Goal: Information Seeking & Learning: Learn about a topic

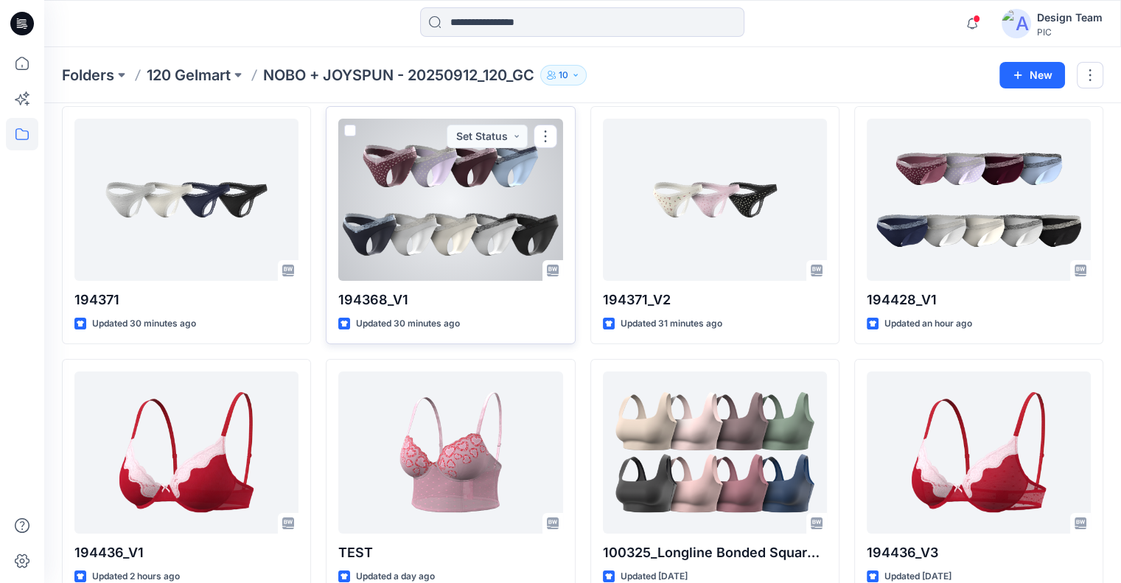
scroll to position [55, 0]
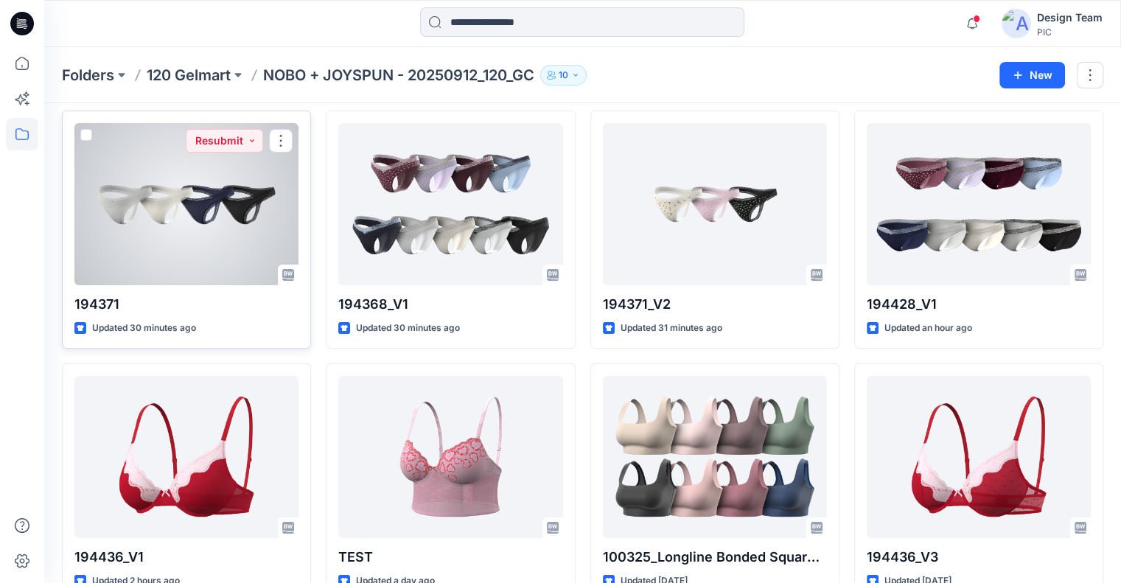
click at [258, 242] on div at bounding box center [186, 204] width 224 height 162
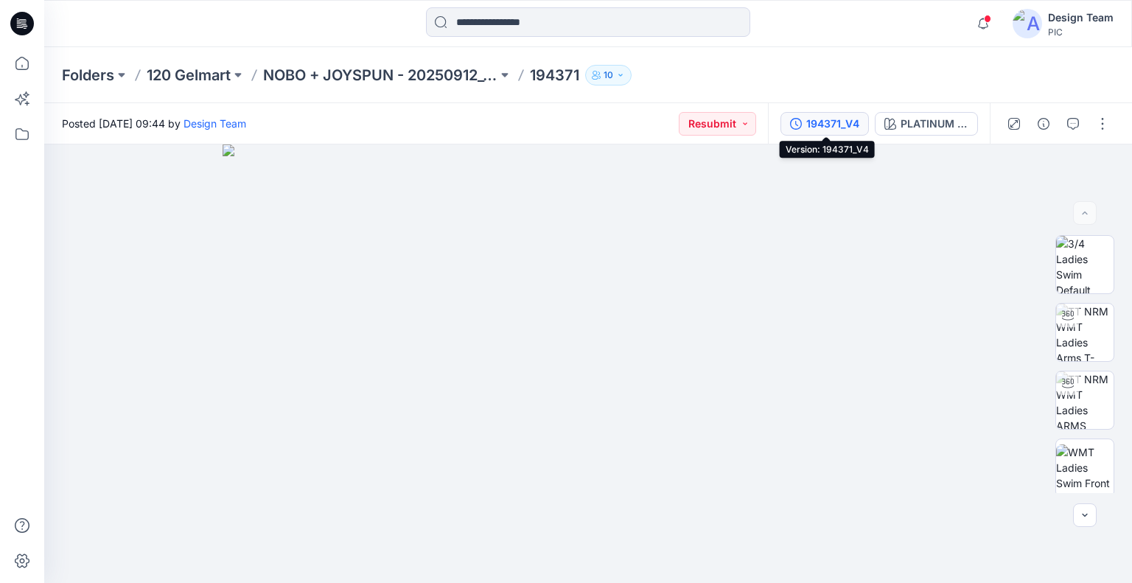
click at [829, 127] on div "194371_V4" at bounding box center [832, 124] width 53 height 16
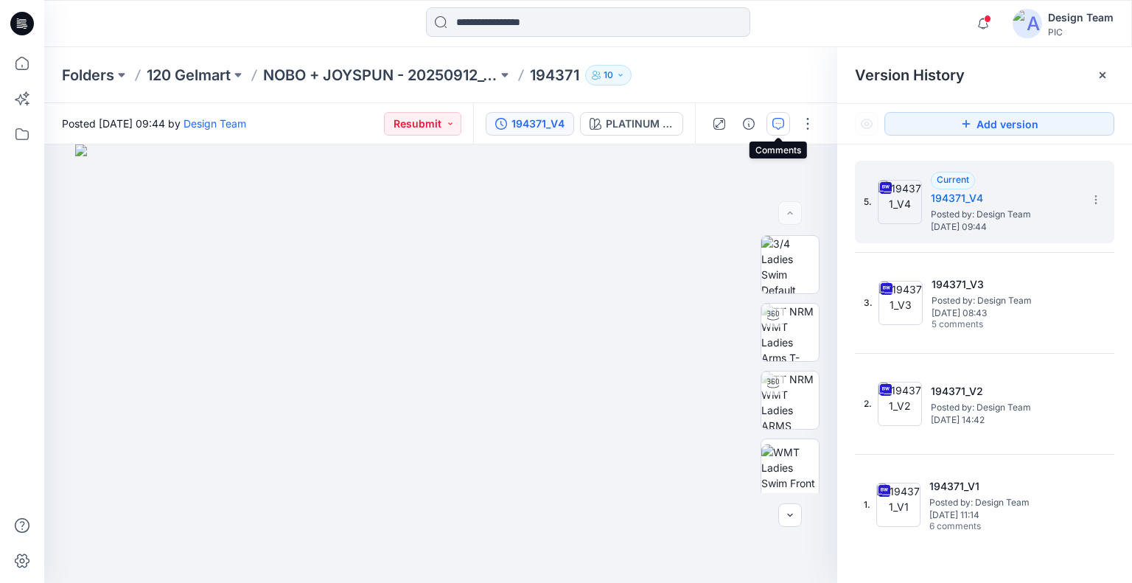
click at [786, 130] on button "button" at bounding box center [778, 124] width 24 height 24
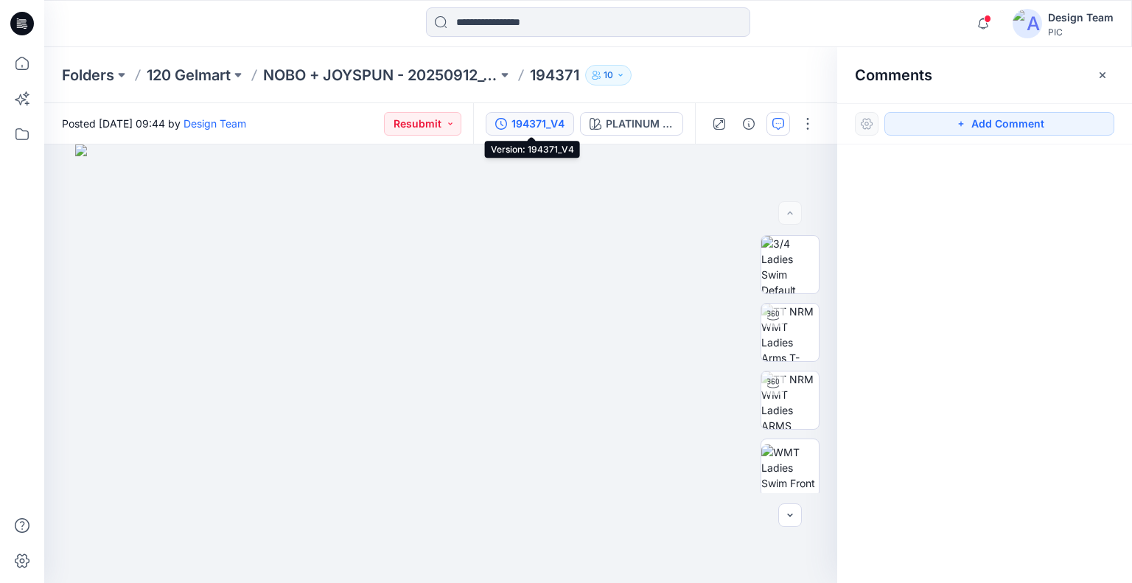
click at [556, 126] on div "194371_V4" at bounding box center [537, 124] width 53 height 16
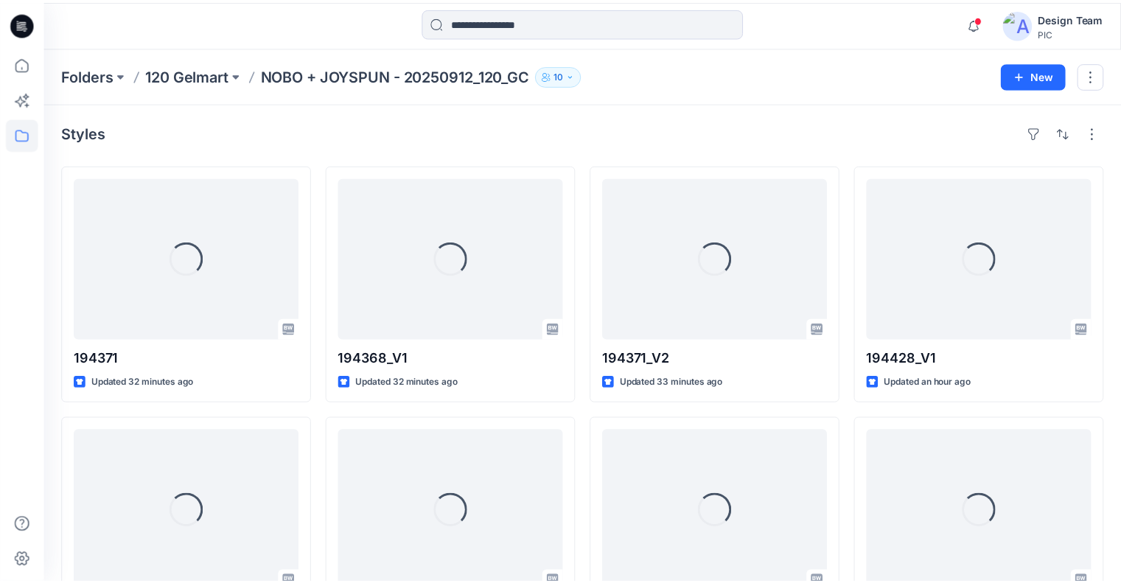
scroll to position [55, 0]
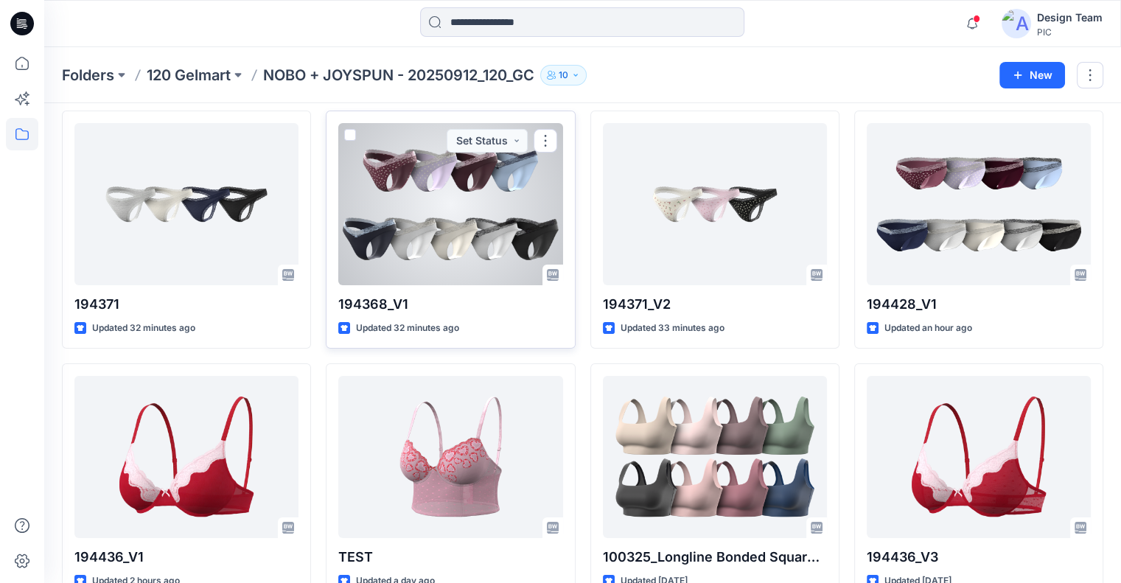
click at [398, 206] on div at bounding box center [450, 204] width 224 height 162
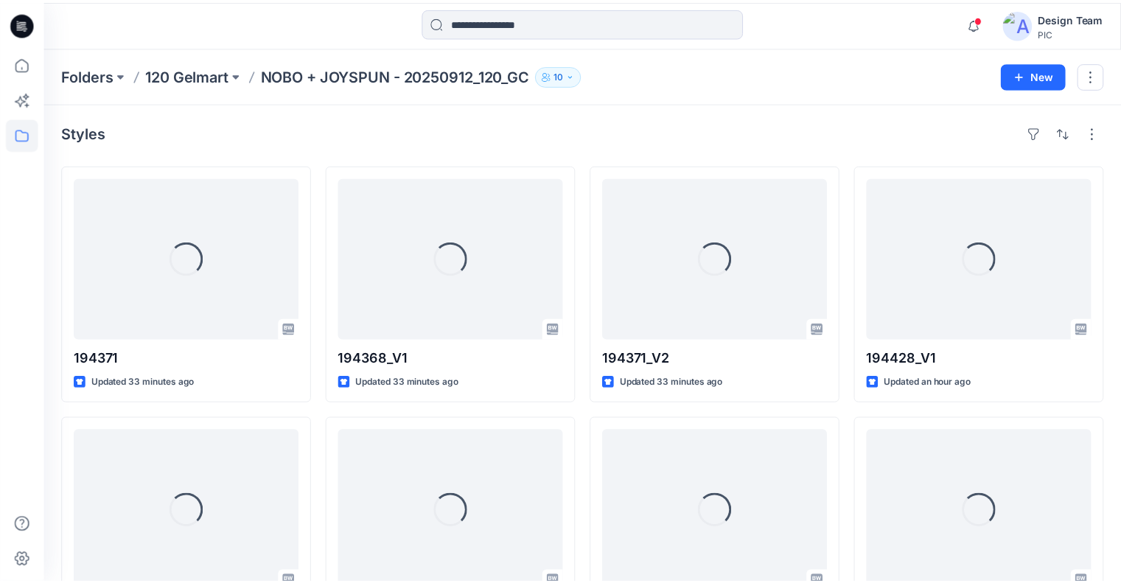
scroll to position [55, 0]
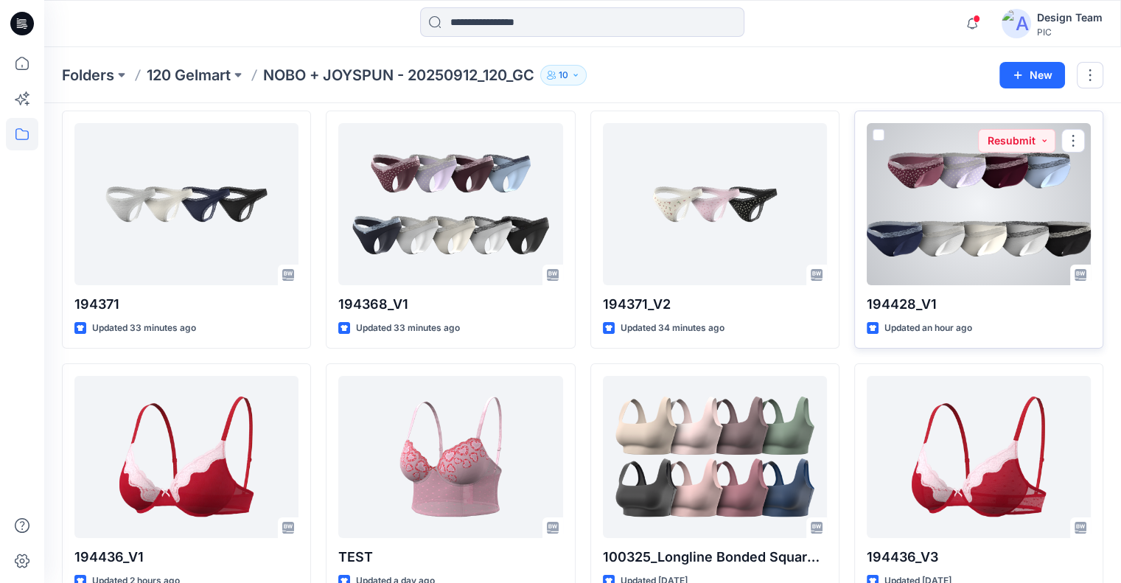
click at [872, 220] on div at bounding box center [979, 204] width 224 height 162
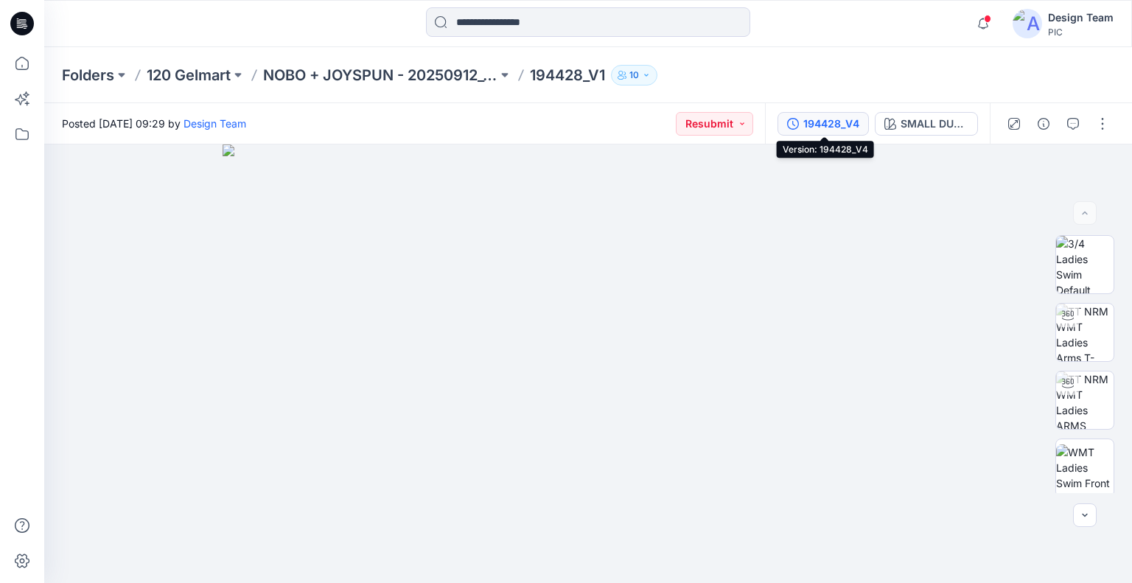
click at [808, 125] on div "194428_V4" at bounding box center [831, 124] width 56 height 16
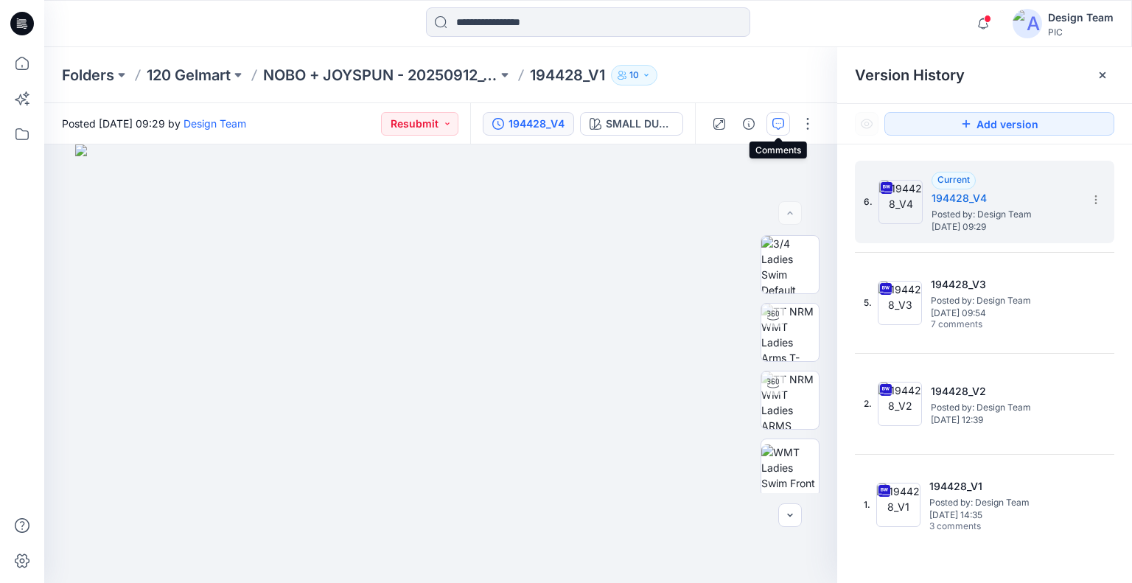
click at [782, 126] on icon "button" at bounding box center [778, 124] width 12 height 12
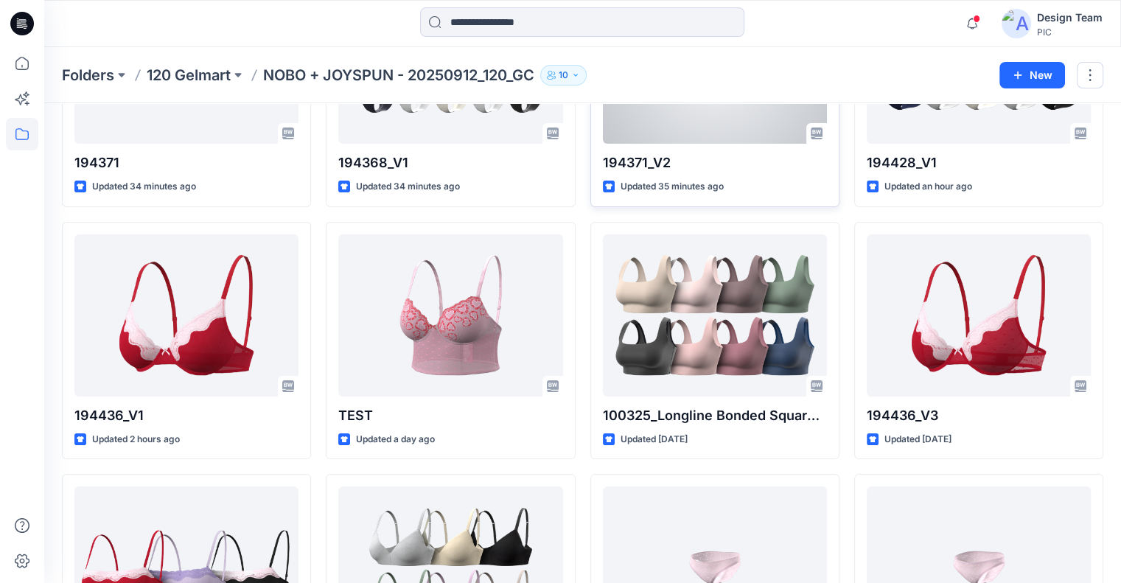
scroll to position [208, 0]
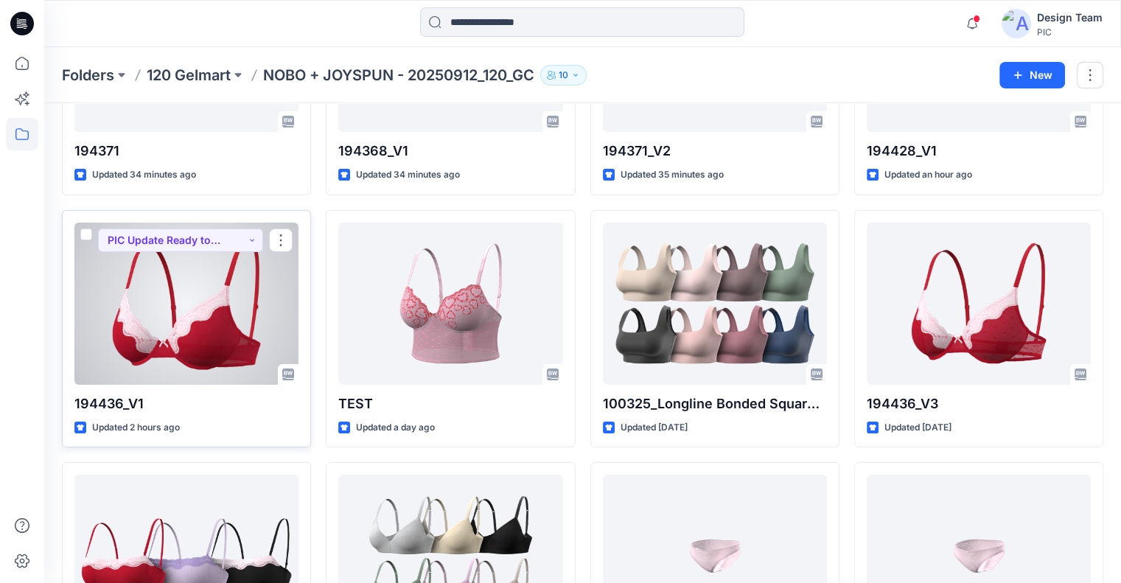
click at [284, 312] on div at bounding box center [186, 304] width 224 height 162
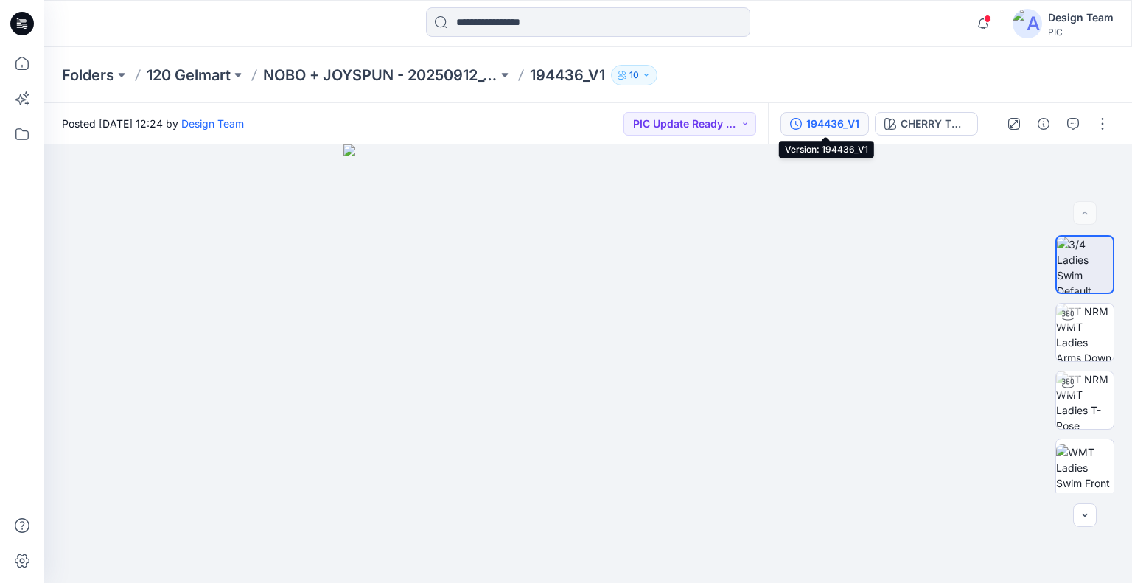
click at [829, 119] on div "194436_V1" at bounding box center [832, 124] width 53 height 16
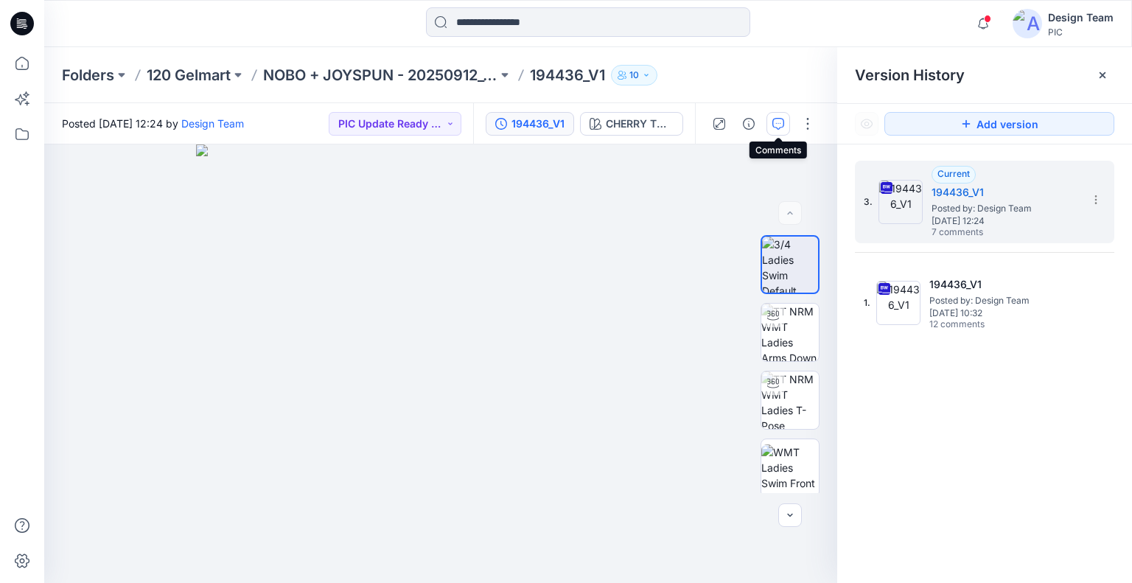
click at [772, 122] on icon "button" at bounding box center [778, 124] width 12 height 12
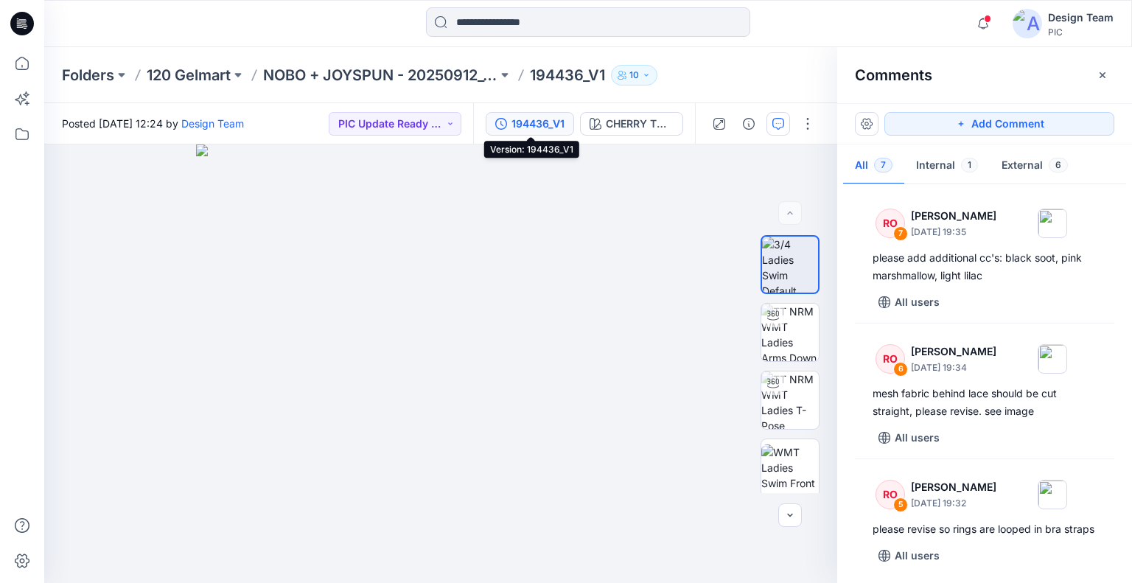
click at [512, 118] on div "194436_V1" at bounding box center [537, 124] width 53 height 16
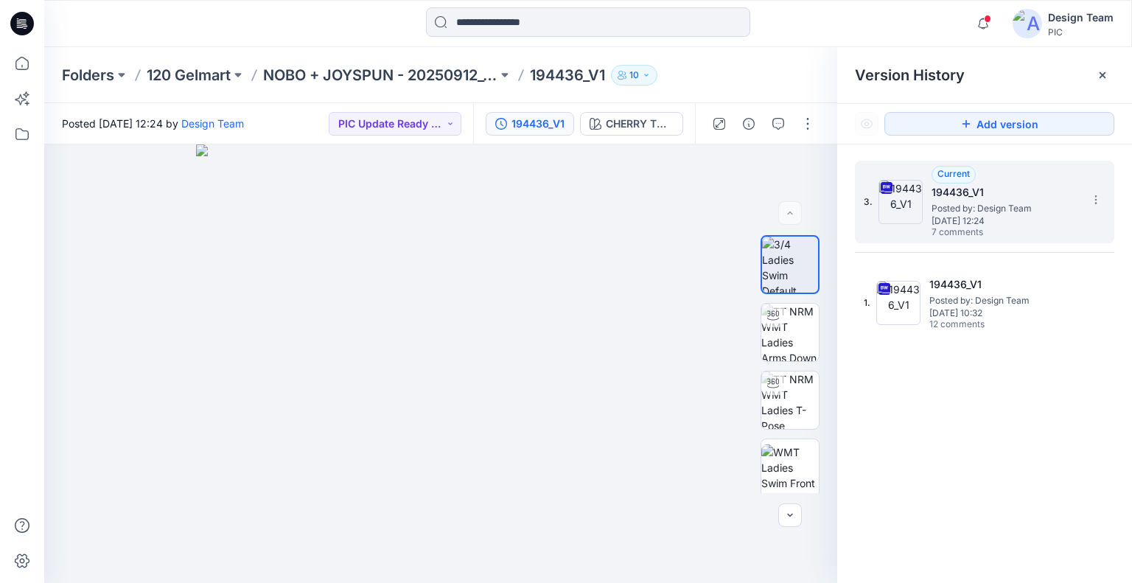
click at [971, 216] on span "[DATE] 12:24" at bounding box center [1004, 221] width 147 height 10
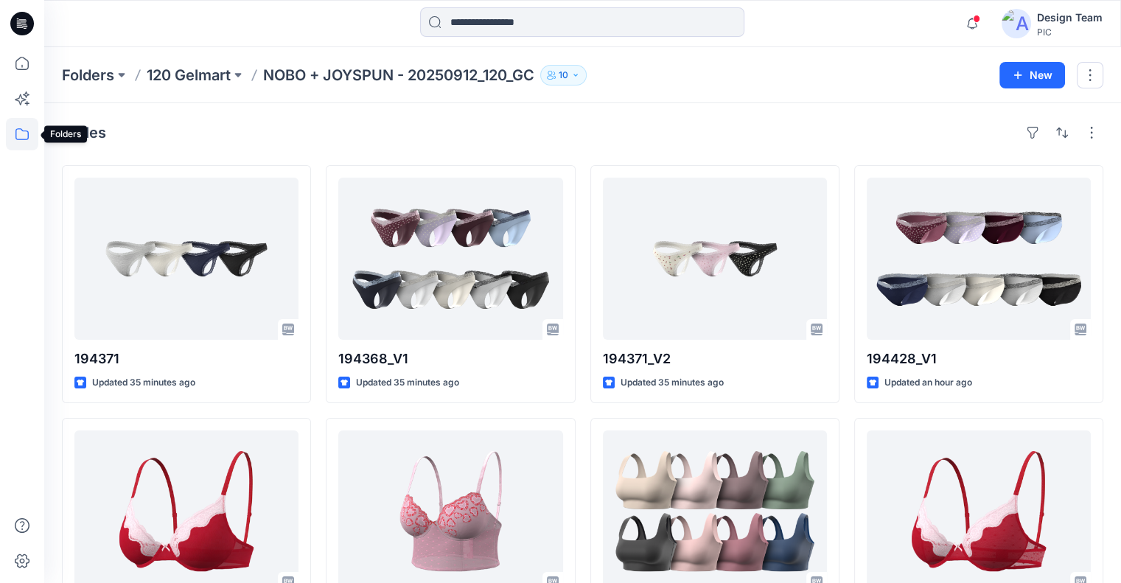
click at [21, 136] on icon at bounding box center [22, 134] width 32 height 32
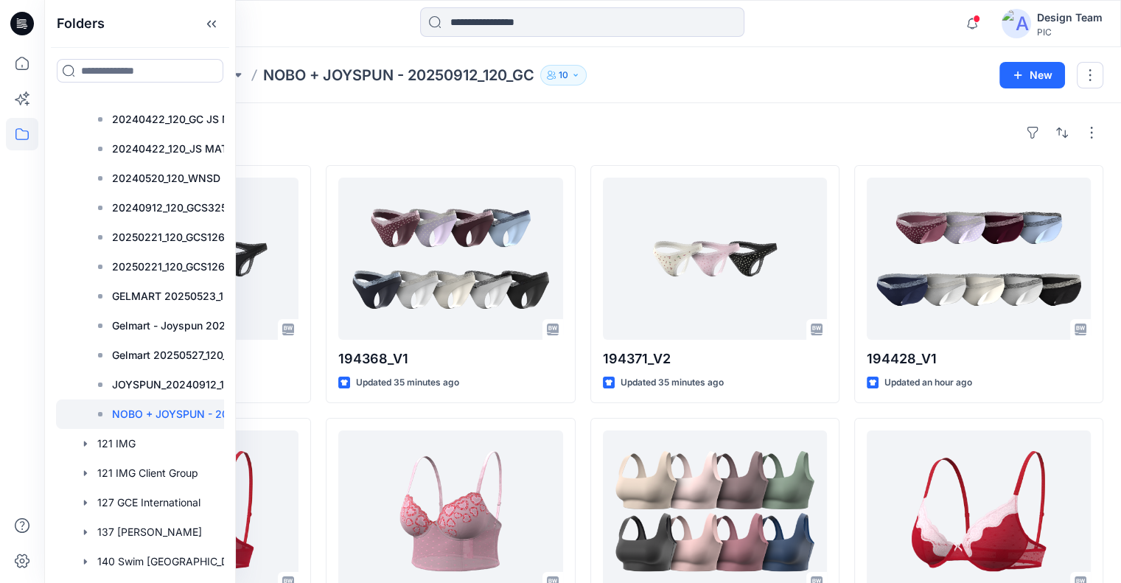
scroll to position [758, 0]
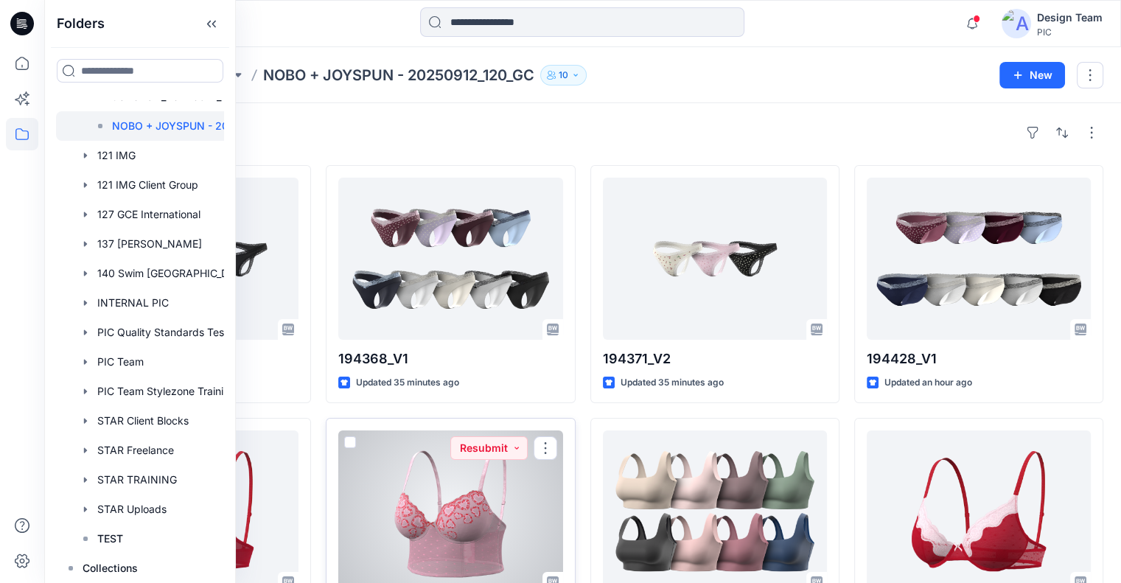
click at [409, 527] on div at bounding box center [450, 511] width 224 height 162
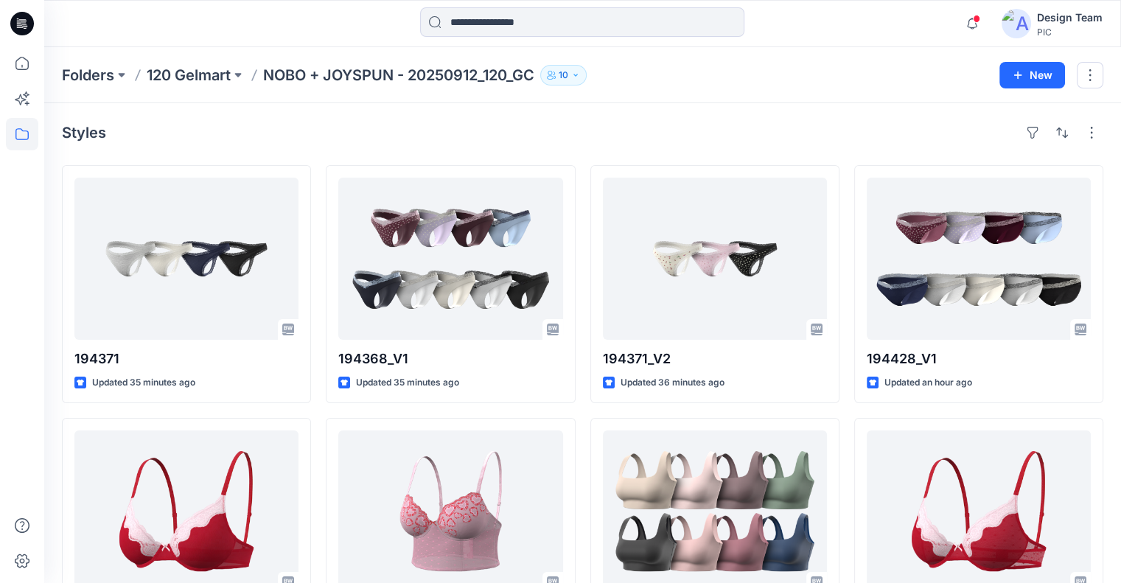
click at [21, 27] on icon at bounding box center [20, 27] width 7 height 1
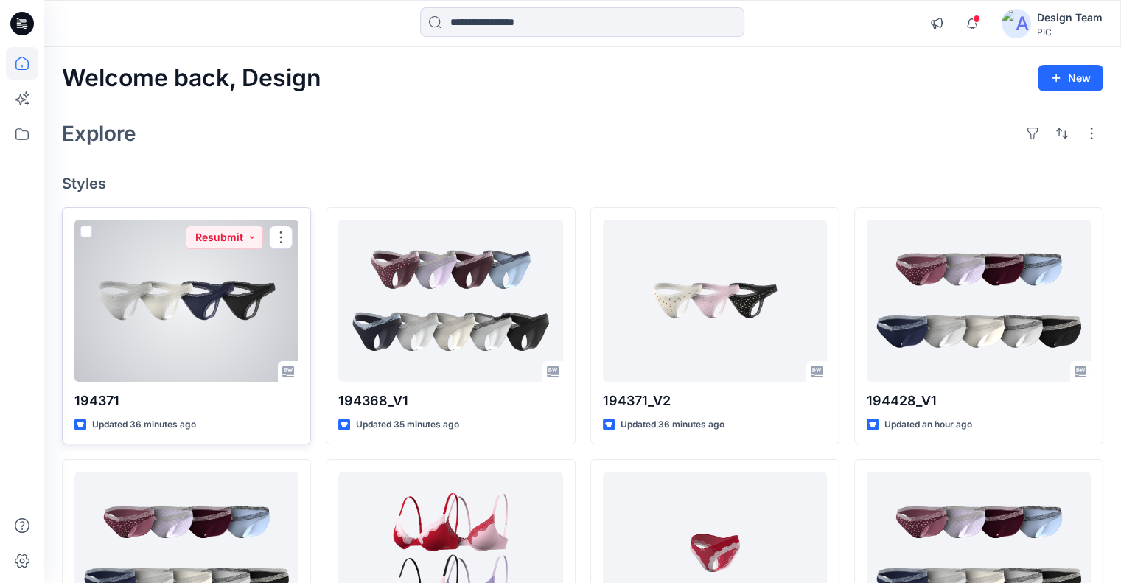
click at [216, 295] on div at bounding box center [186, 301] width 224 height 162
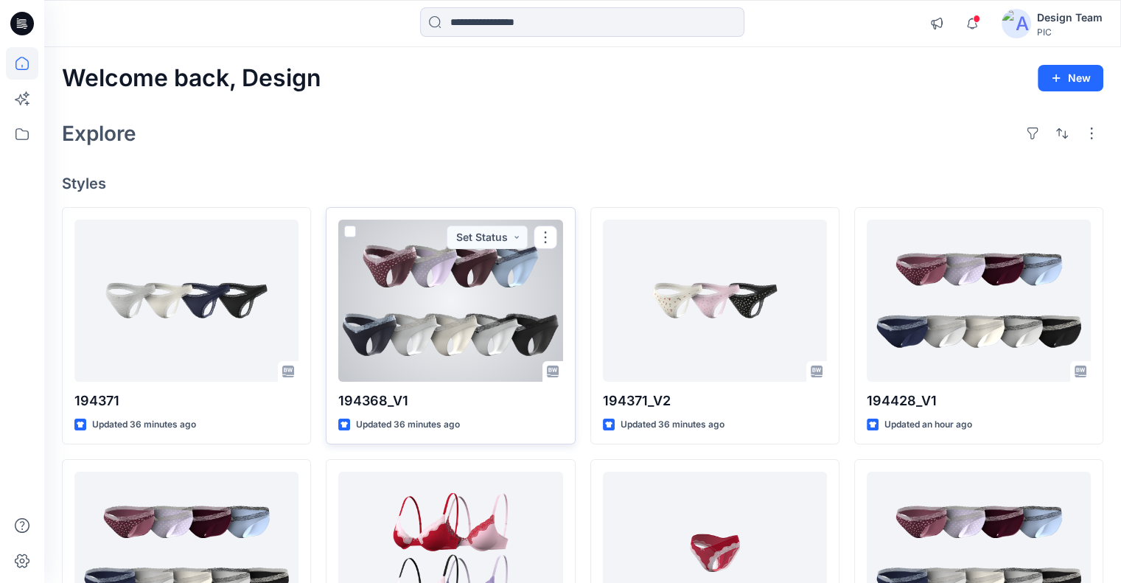
click at [431, 290] on div at bounding box center [450, 301] width 224 height 162
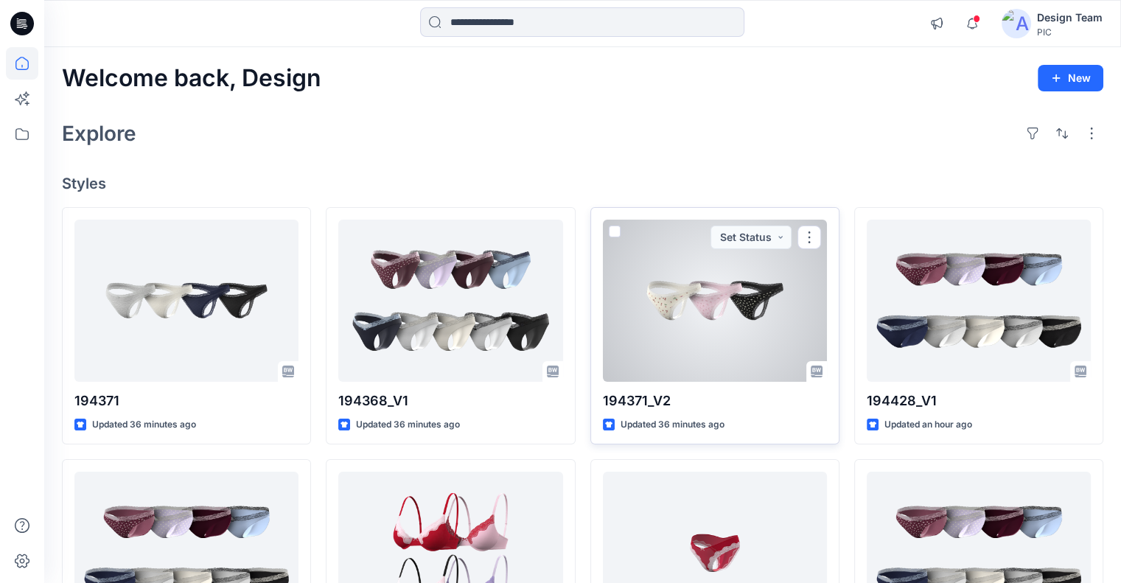
click at [688, 315] on div at bounding box center [715, 301] width 224 height 162
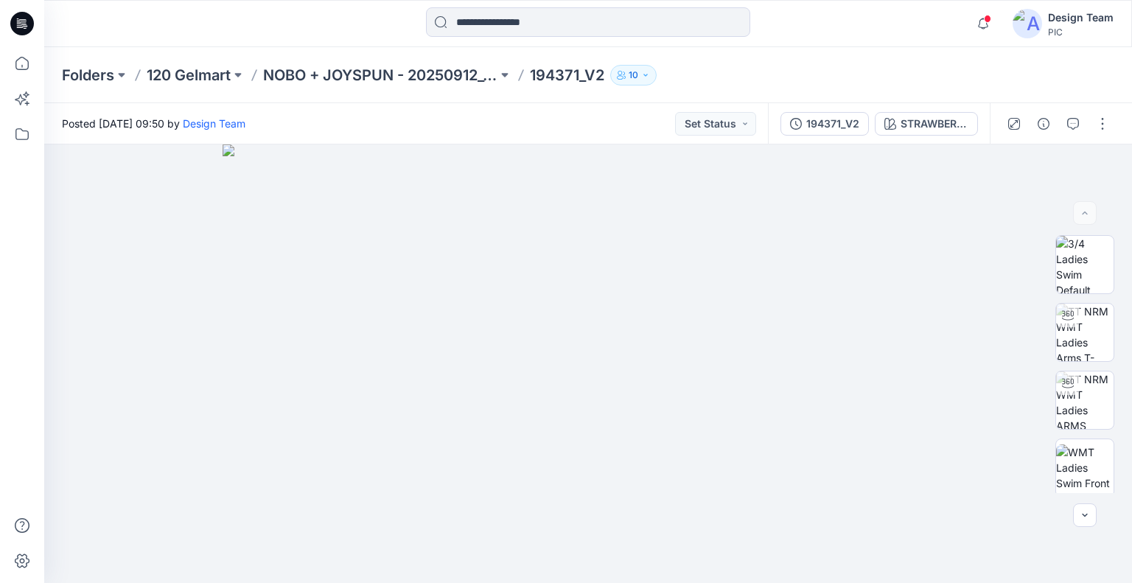
drag, startPoint x: 91, startPoint y: 1, endPoint x: 386, endPoint y: 26, distance: 296.5
click at [386, 26] on div at bounding box center [588, 23] width 544 height 32
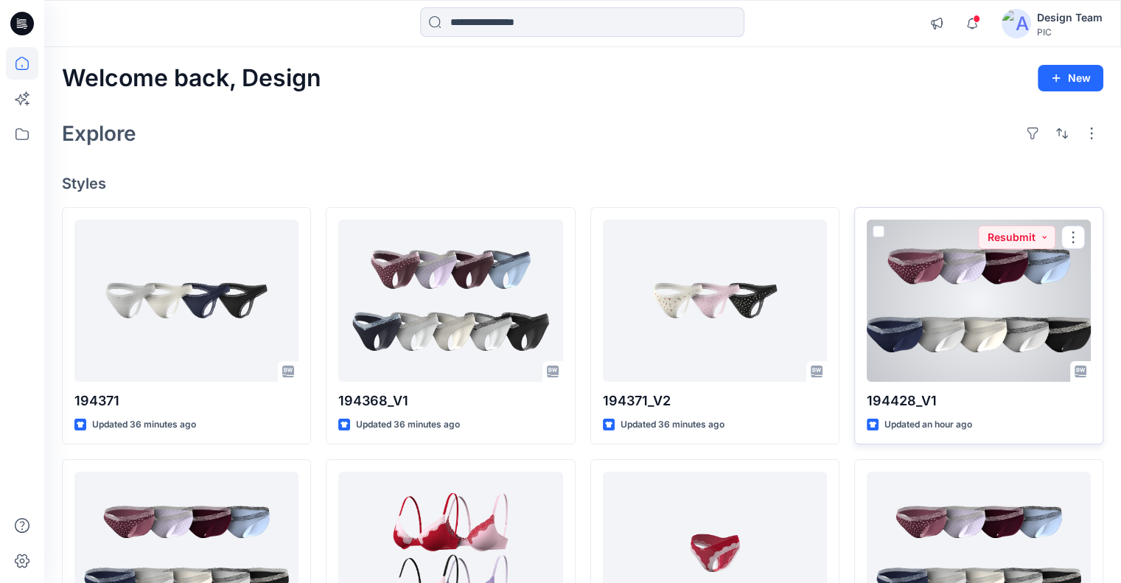
click at [998, 335] on div at bounding box center [979, 301] width 224 height 162
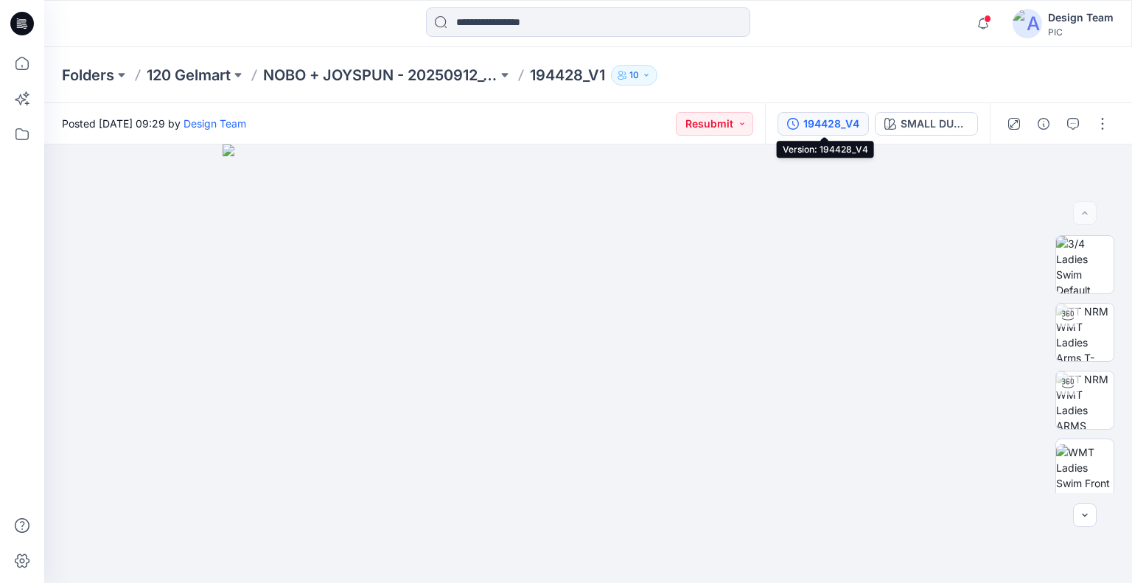
click at [800, 123] on button "194428_V4" at bounding box center [822, 124] width 91 height 24
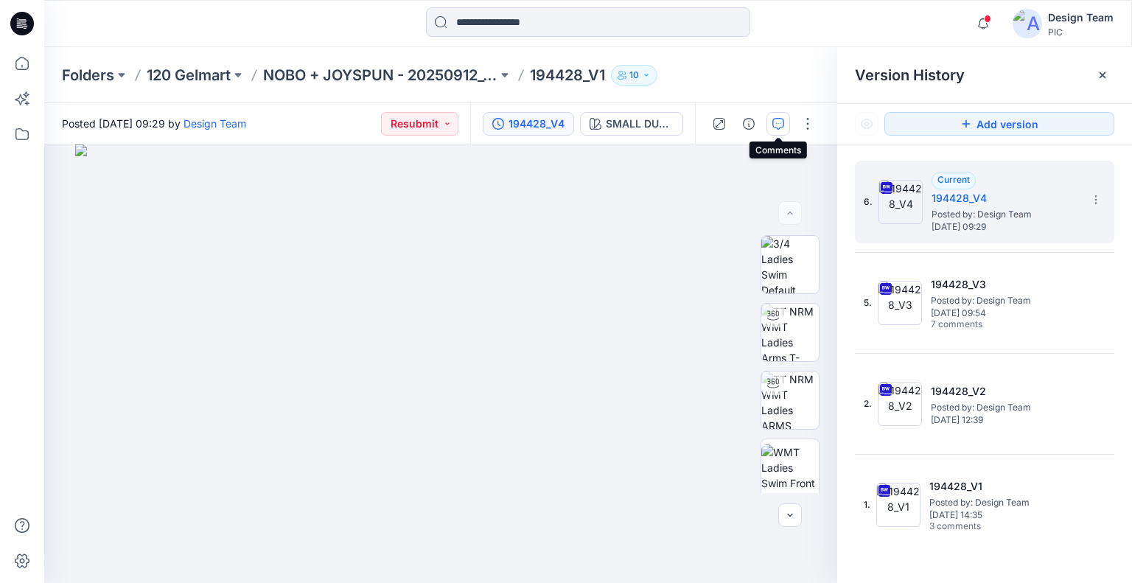
click at [775, 122] on icon "button" at bounding box center [778, 124] width 12 height 12
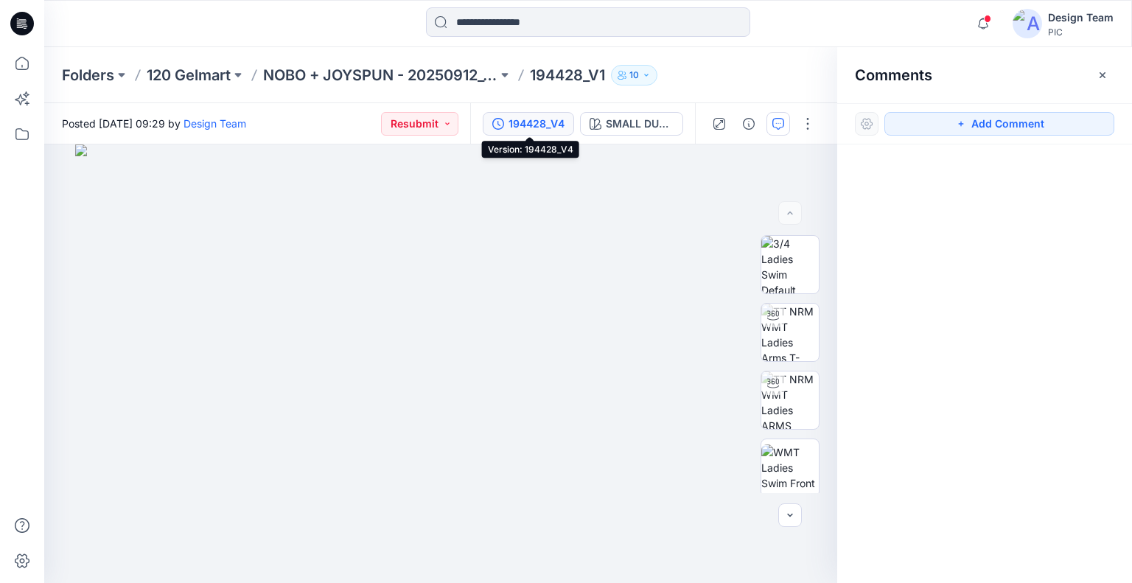
click at [522, 125] on div "194428_V4" at bounding box center [536, 124] width 56 height 16
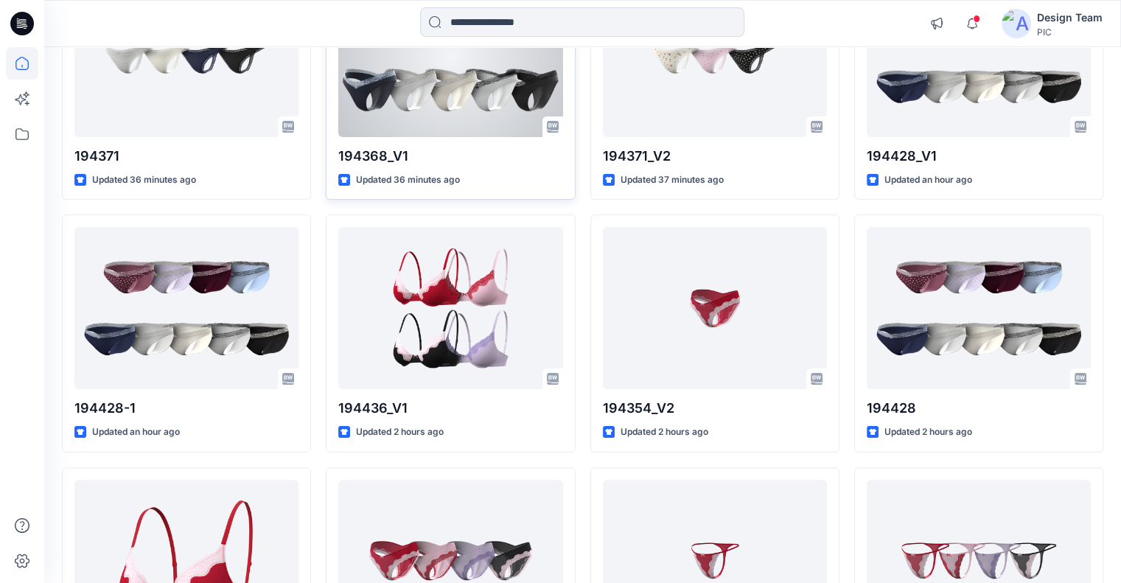
scroll to position [244, 0]
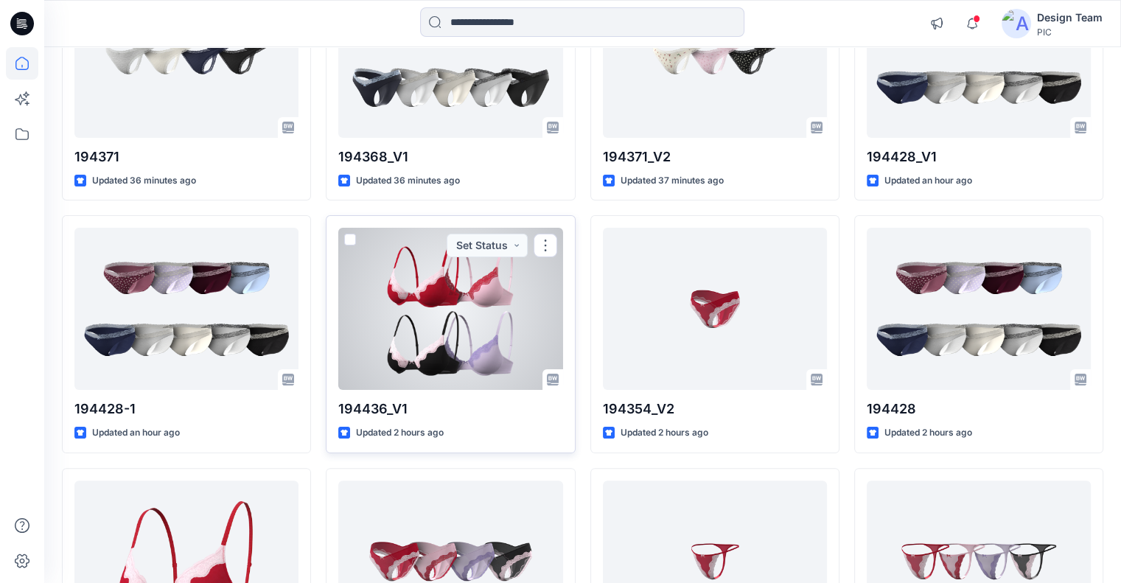
click at [392, 337] on div at bounding box center [450, 309] width 224 height 162
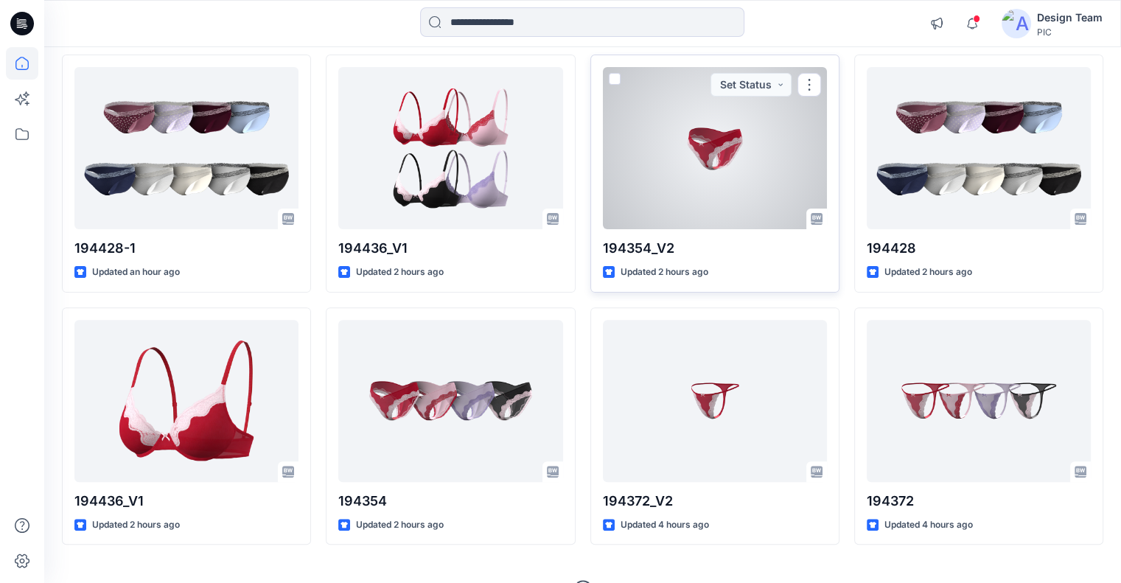
scroll to position [405, 0]
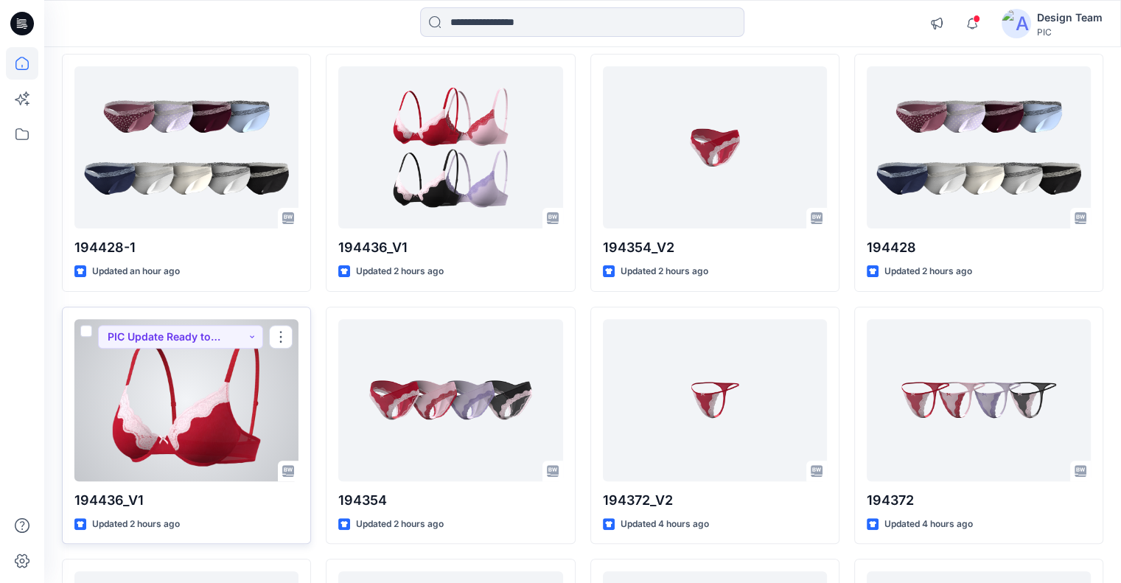
click at [239, 391] on div at bounding box center [186, 400] width 224 height 162
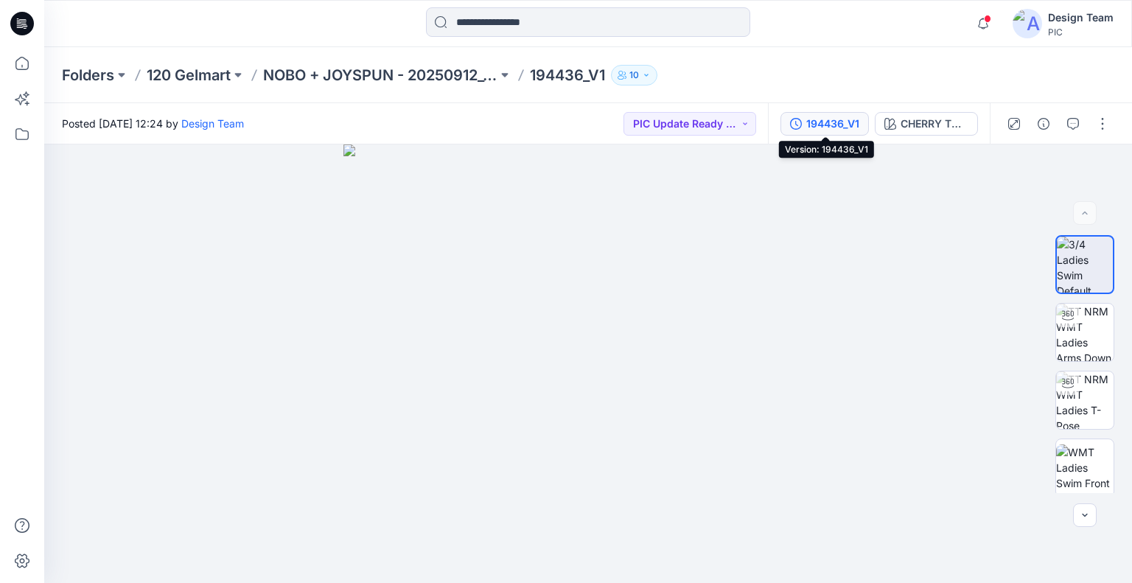
click at [822, 126] on div "194436_V1" at bounding box center [832, 124] width 53 height 16
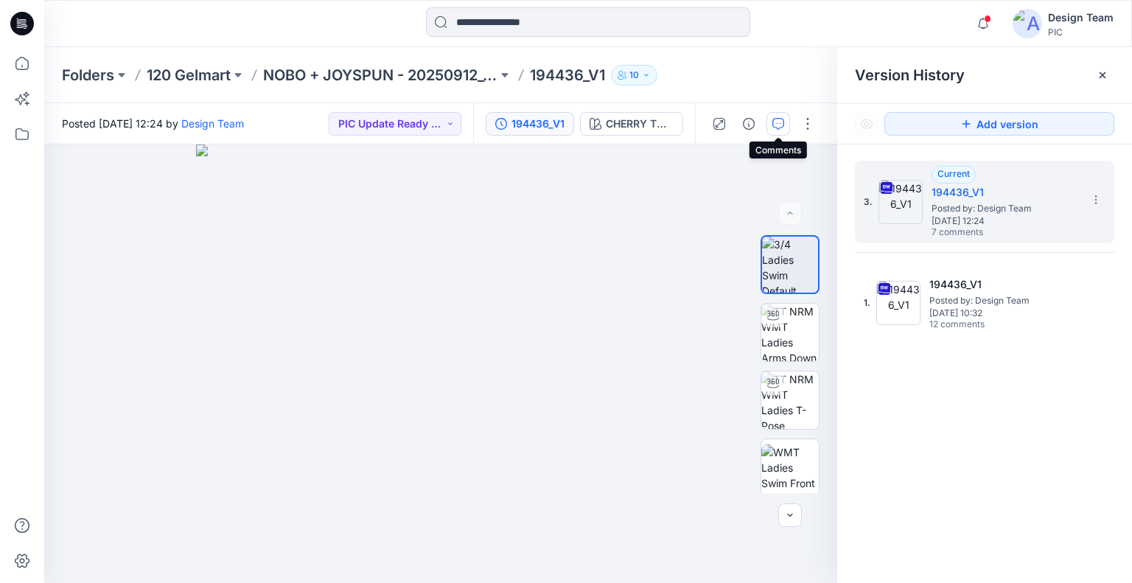
click at [775, 126] on icon "button" at bounding box center [778, 124] width 12 height 12
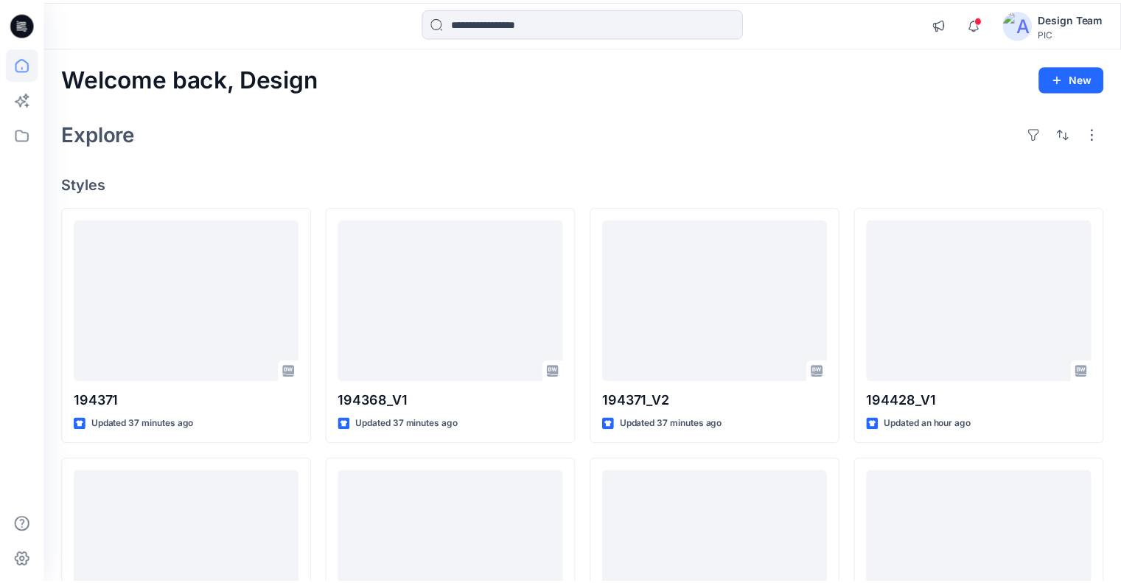
scroll to position [405, 0]
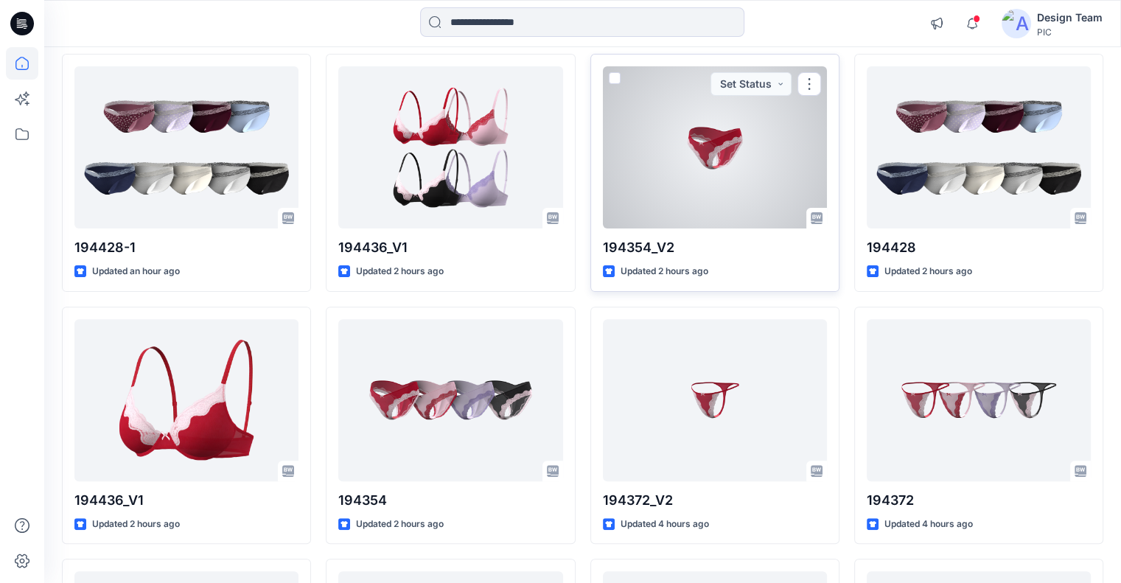
click at [758, 175] on div at bounding box center [715, 147] width 224 height 162
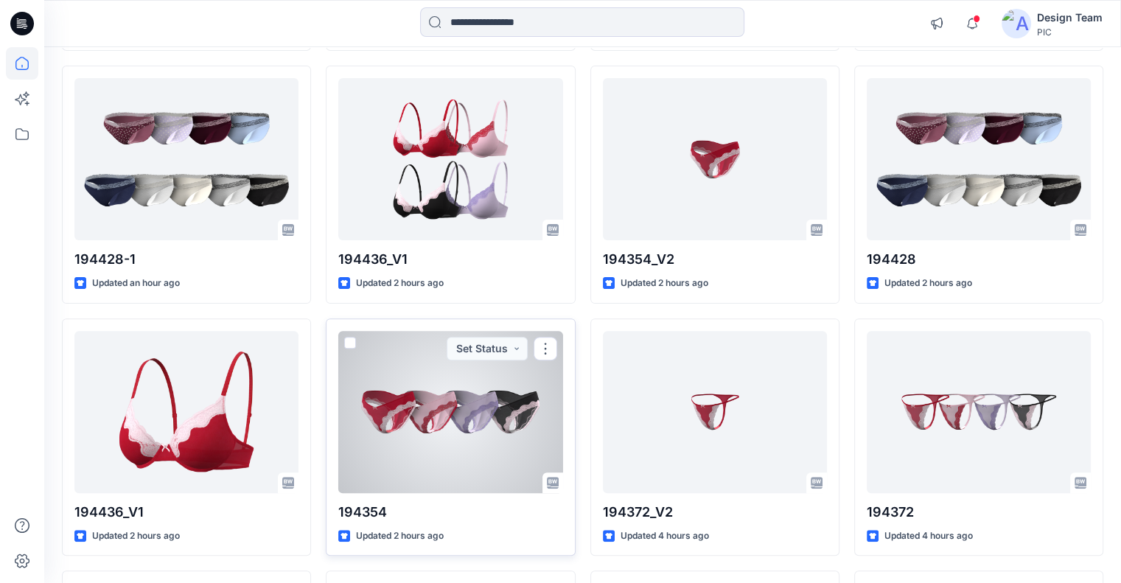
scroll to position [508, 0]
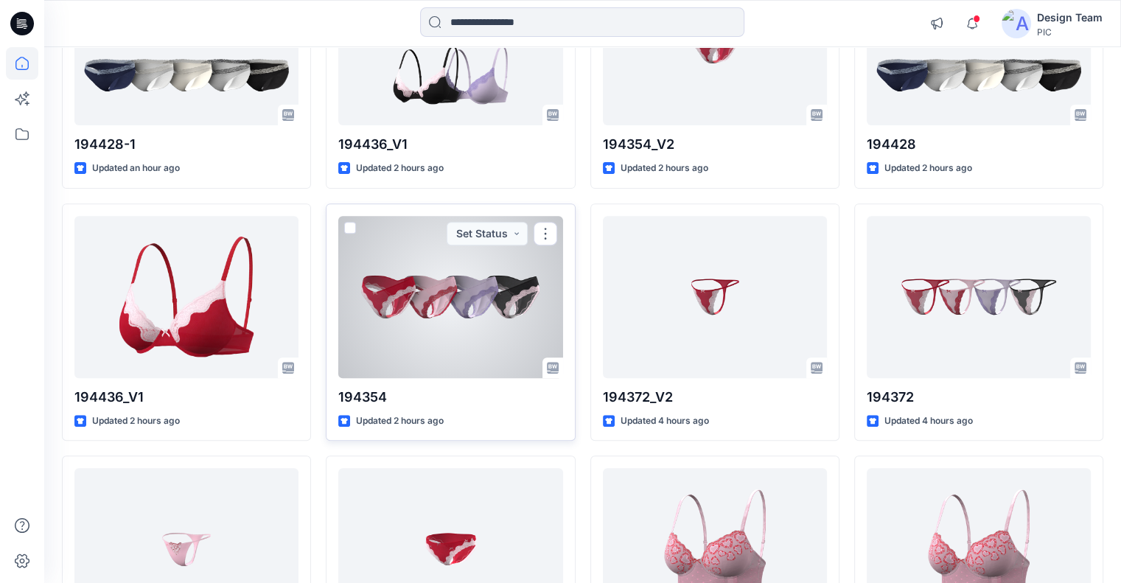
click at [466, 337] on div at bounding box center [450, 297] width 224 height 162
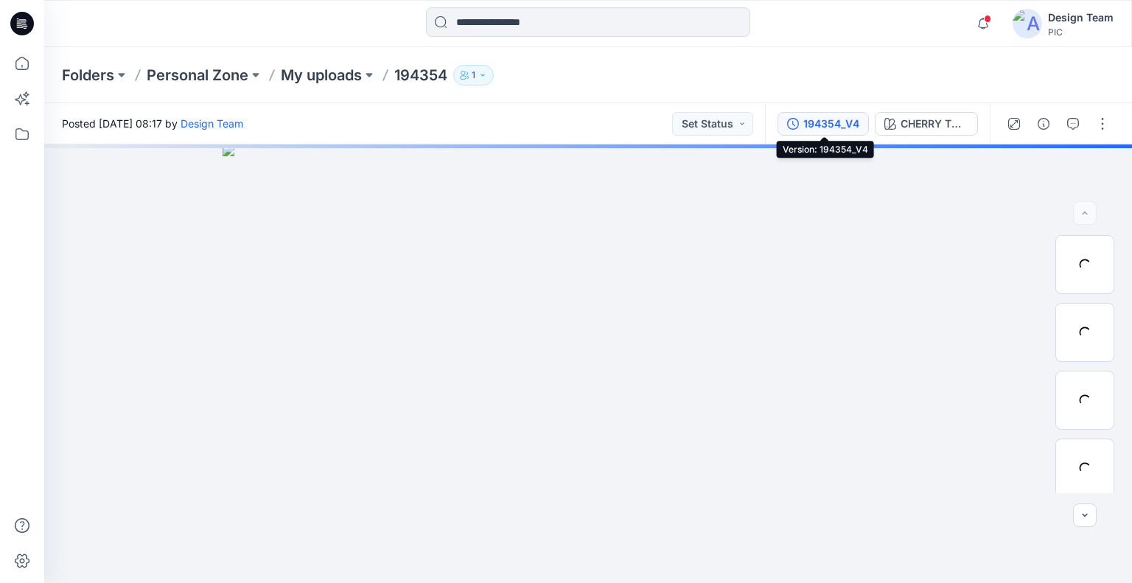
click at [802, 120] on button "194354_V4" at bounding box center [822, 124] width 91 height 24
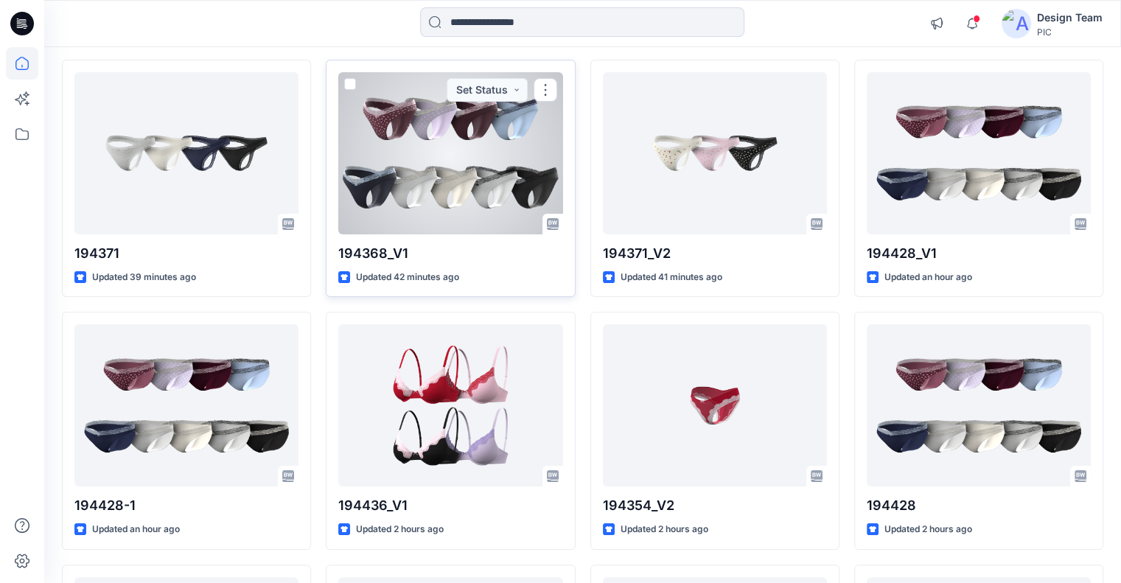
scroll to position [149, 0]
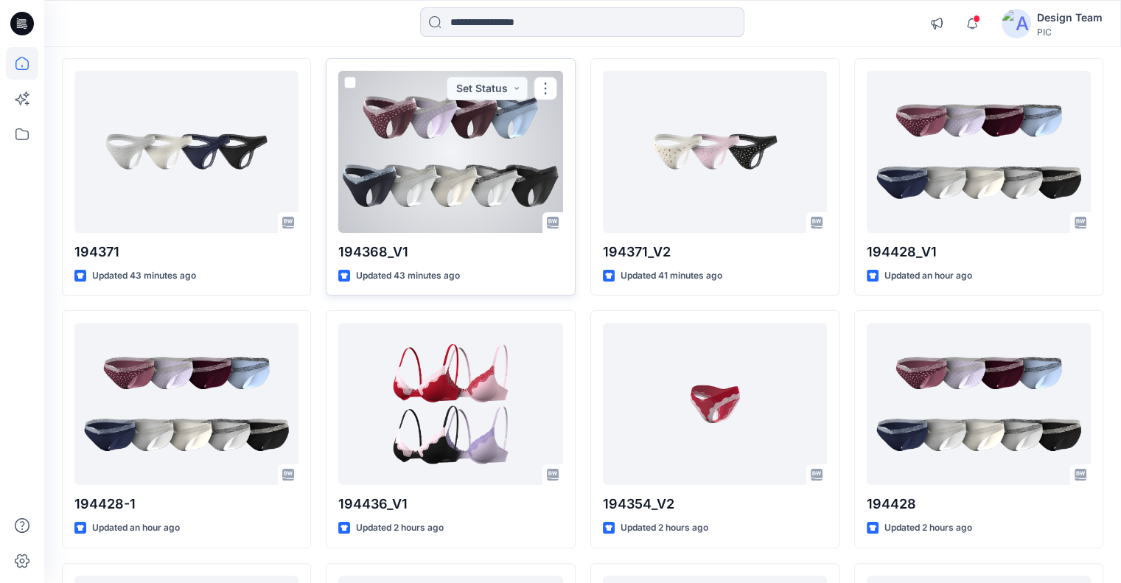
click at [494, 208] on div at bounding box center [450, 152] width 224 height 162
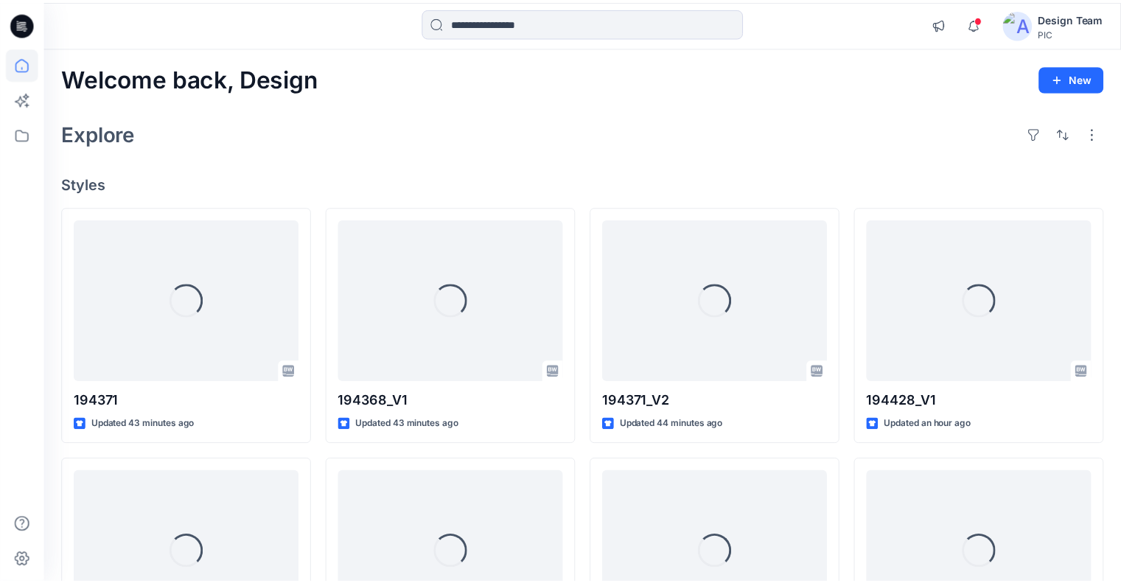
scroll to position [149, 0]
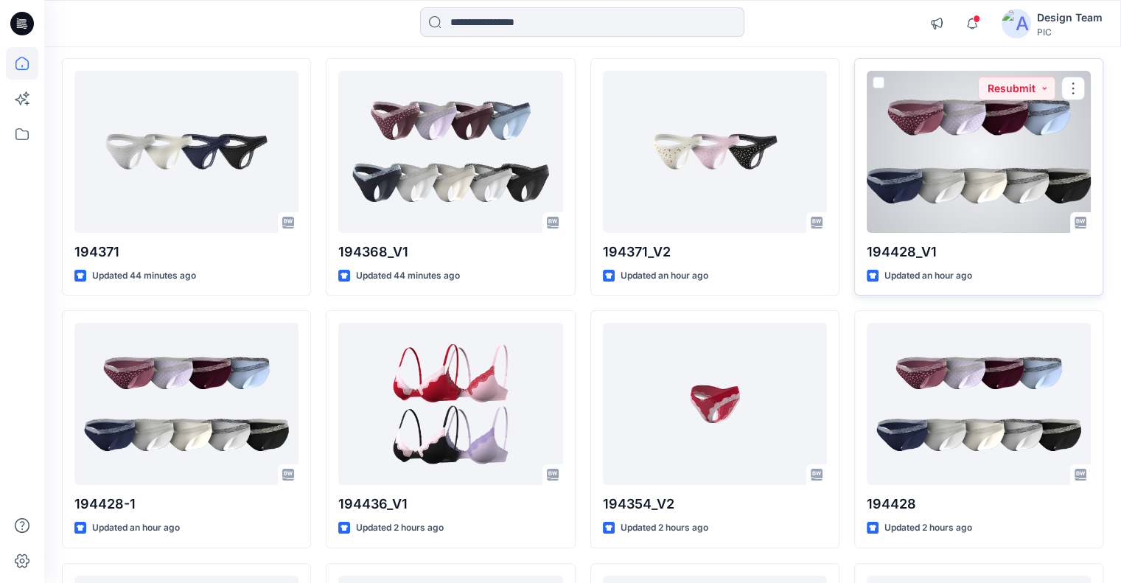
click at [909, 170] on div at bounding box center [979, 152] width 224 height 162
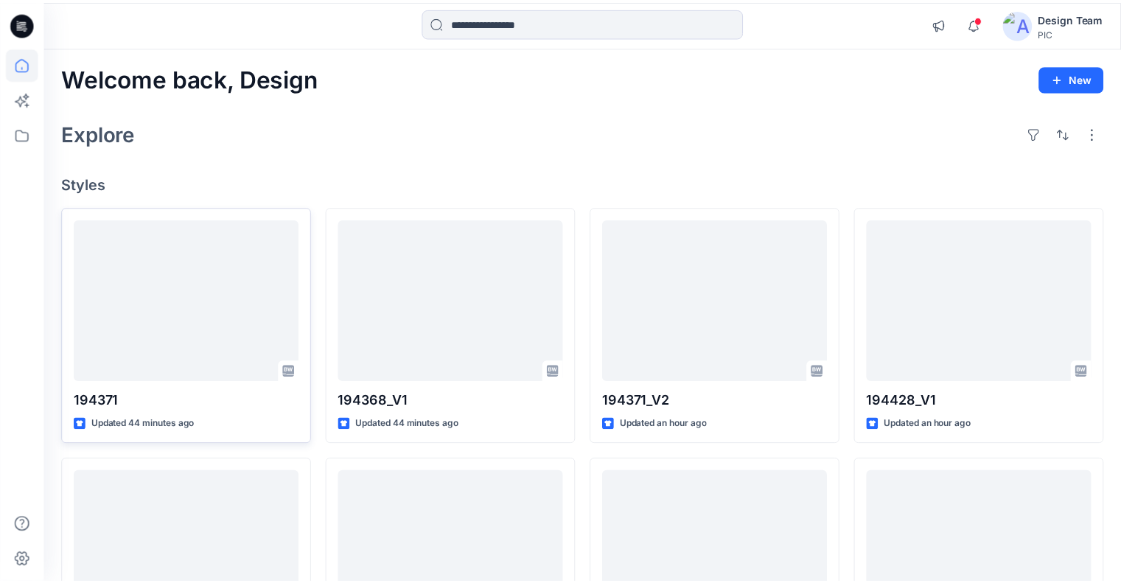
scroll to position [149, 0]
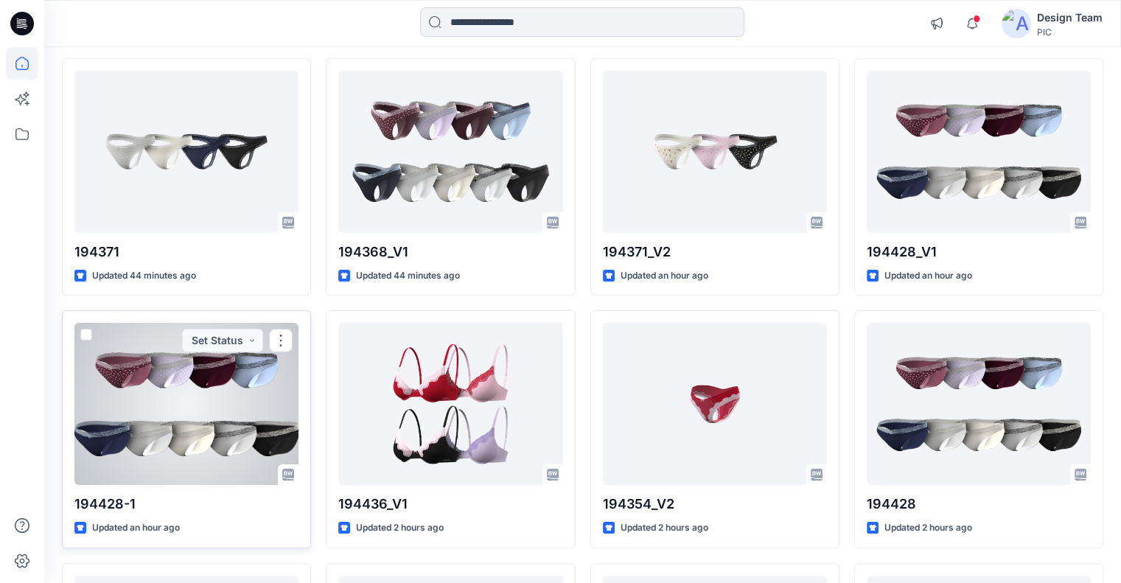
click at [116, 391] on div at bounding box center [186, 404] width 224 height 162
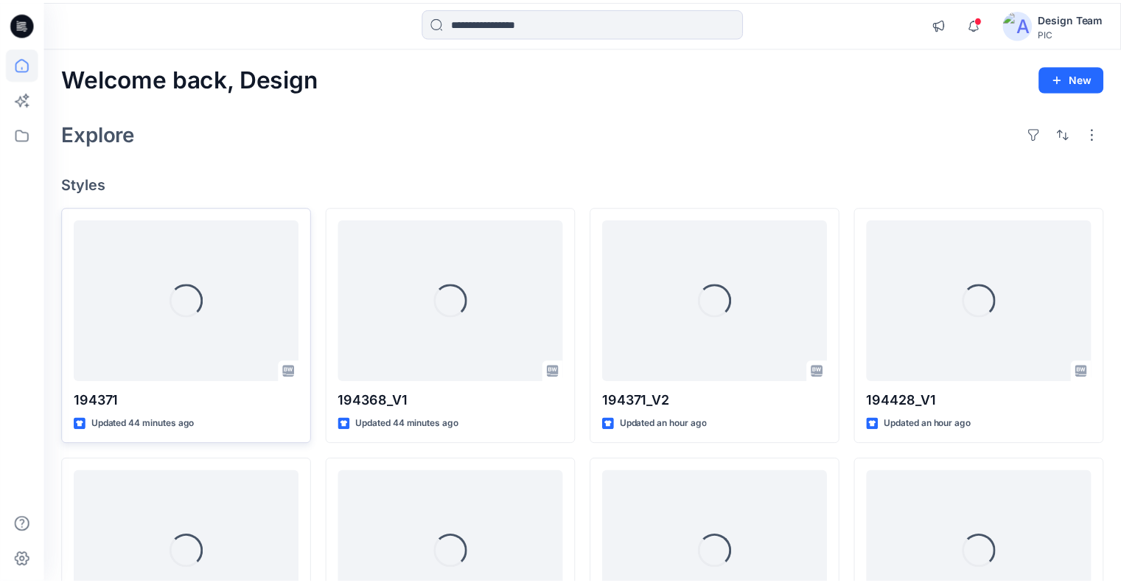
scroll to position [149, 0]
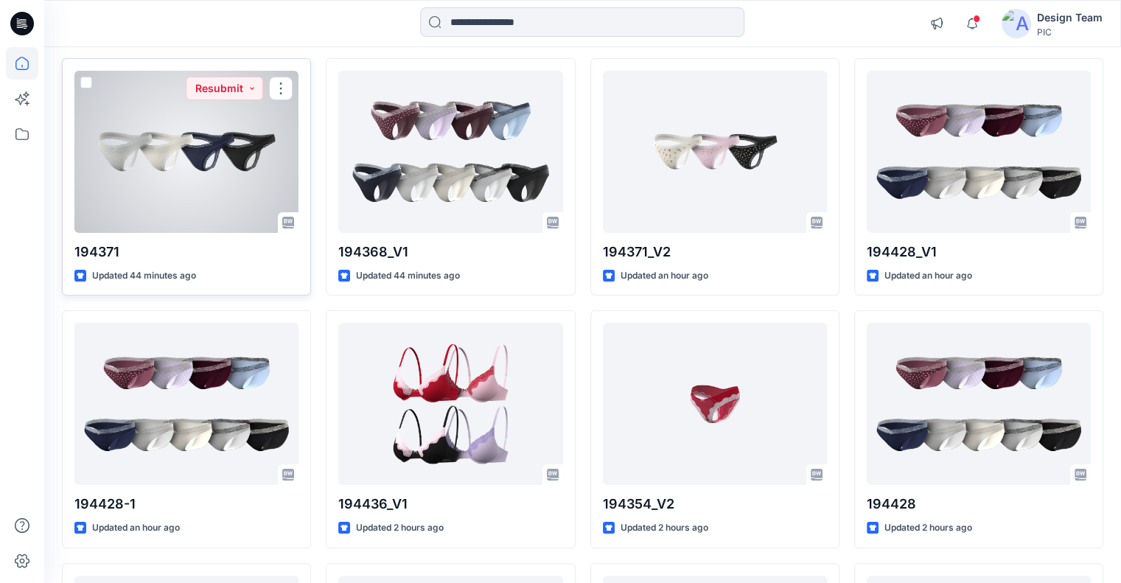
click at [256, 218] on div at bounding box center [186, 152] width 224 height 162
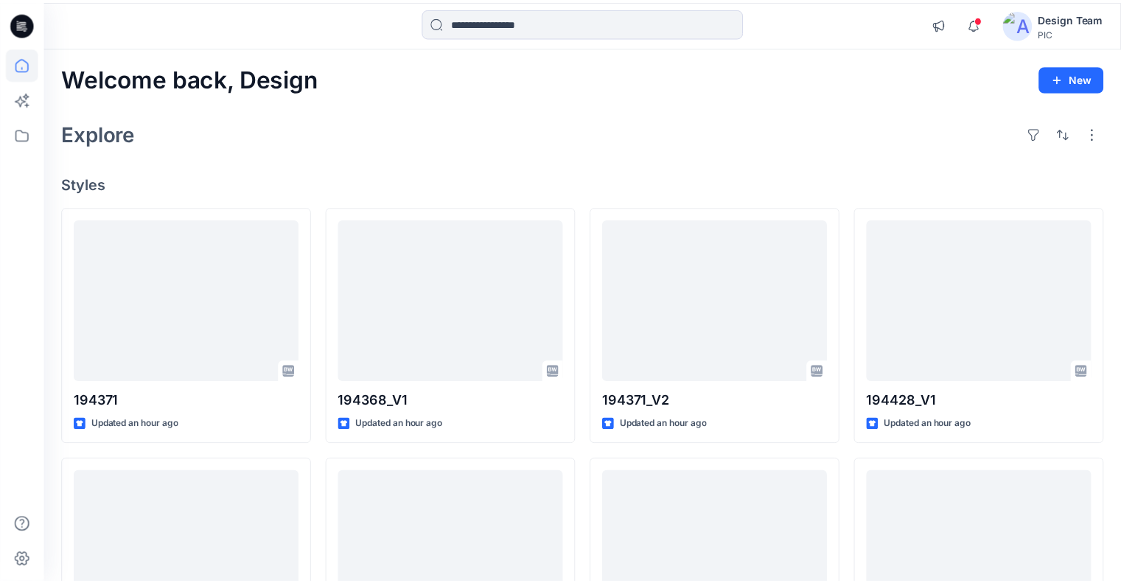
scroll to position [149, 0]
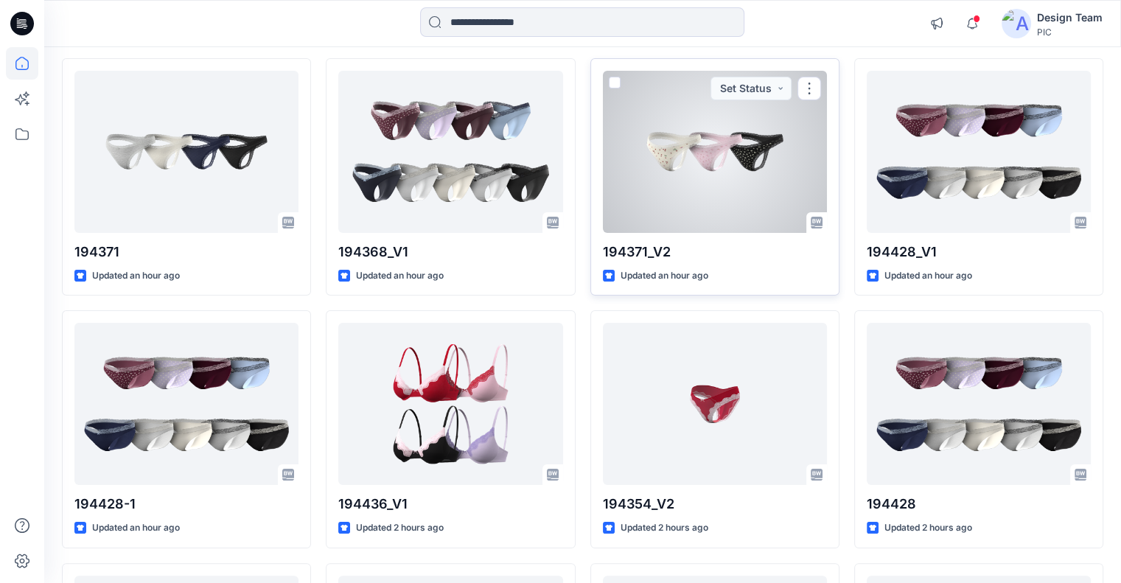
click at [647, 191] on div at bounding box center [715, 152] width 224 height 162
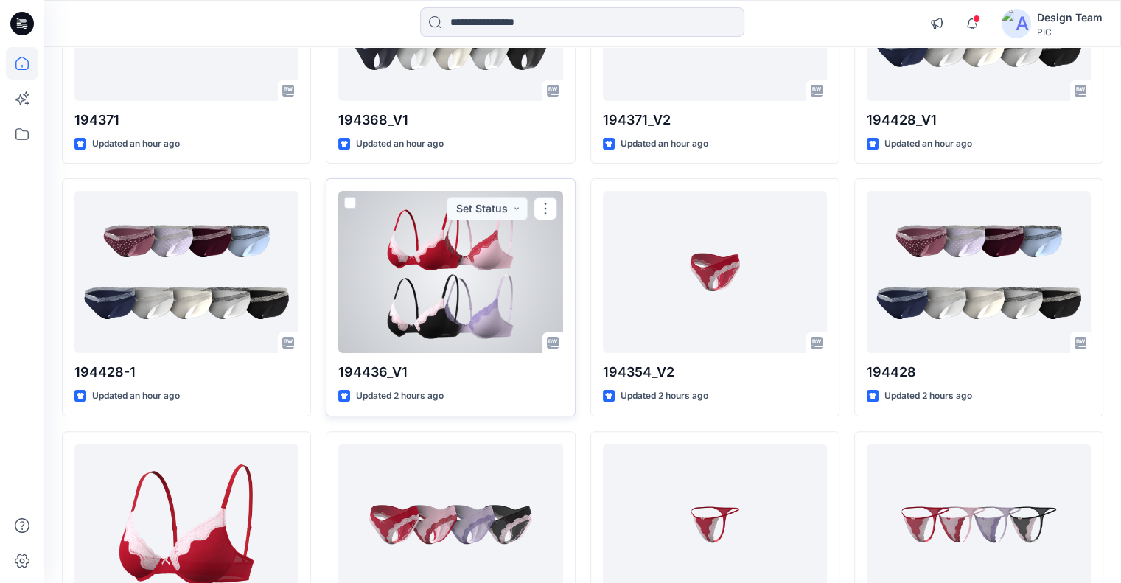
scroll to position [279, 0]
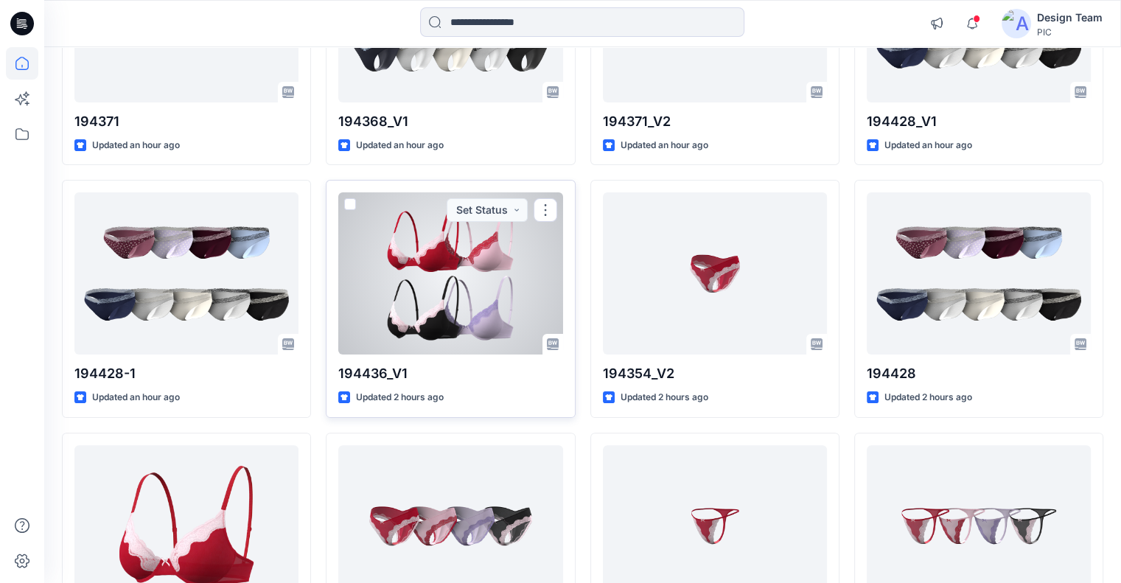
click at [467, 304] on div at bounding box center [450, 273] width 224 height 162
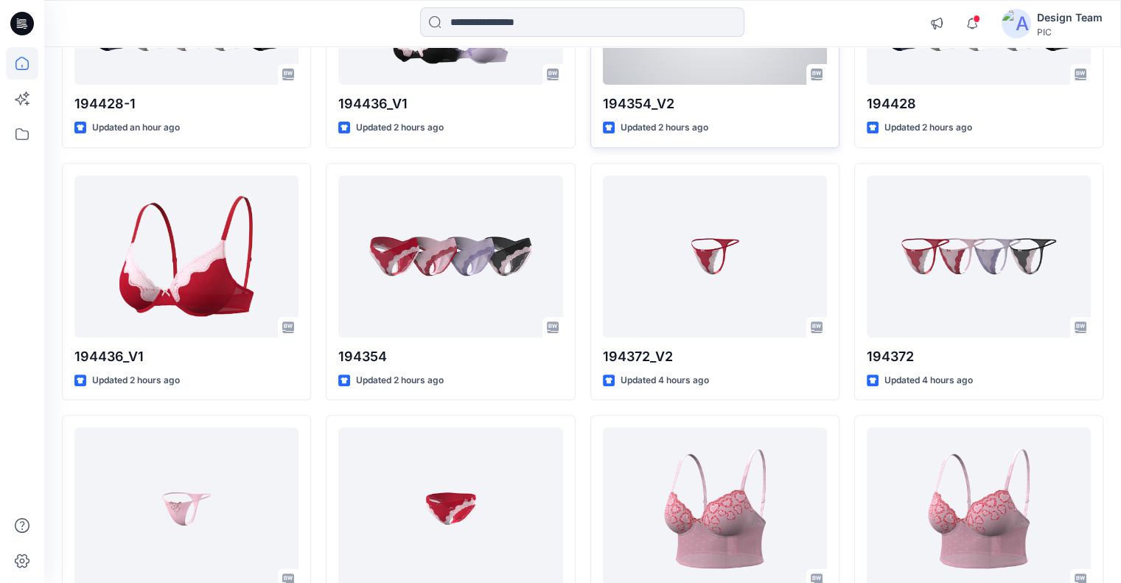
scroll to position [553, 0]
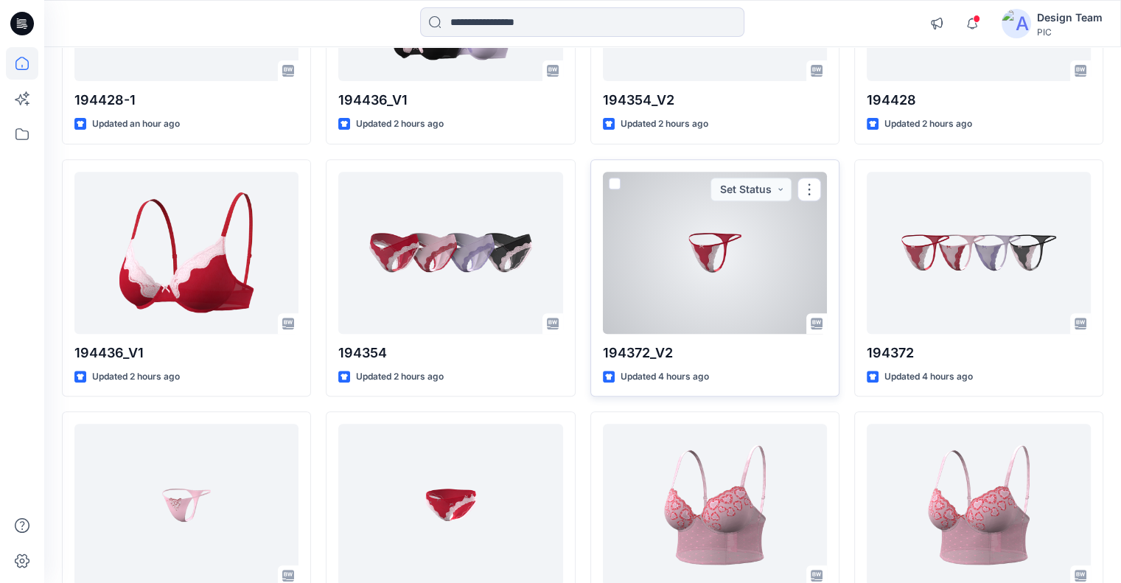
click at [690, 240] on div at bounding box center [715, 253] width 224 height 162
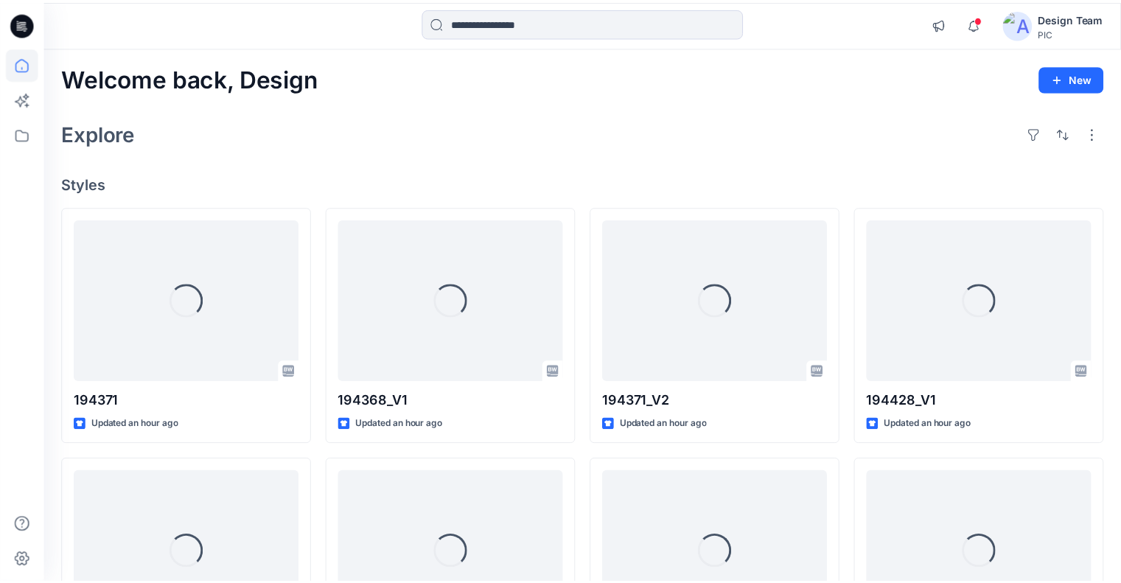
scroll to position [553, 0]
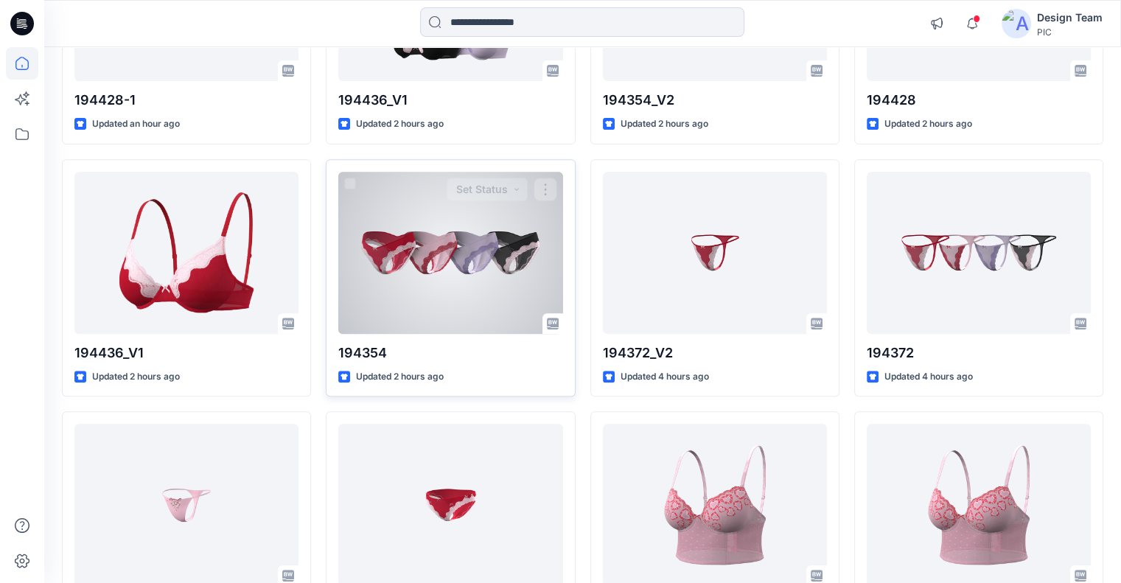
click at [399, 294] on div at bounding box center [450, 253] width 224 height 162
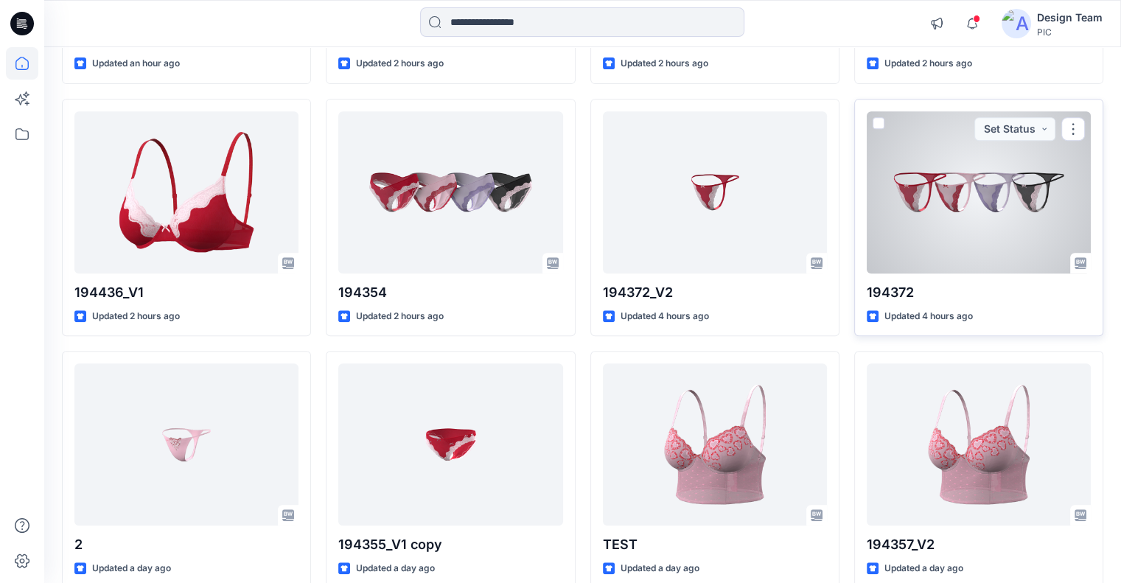
scroll to position [654, 0]
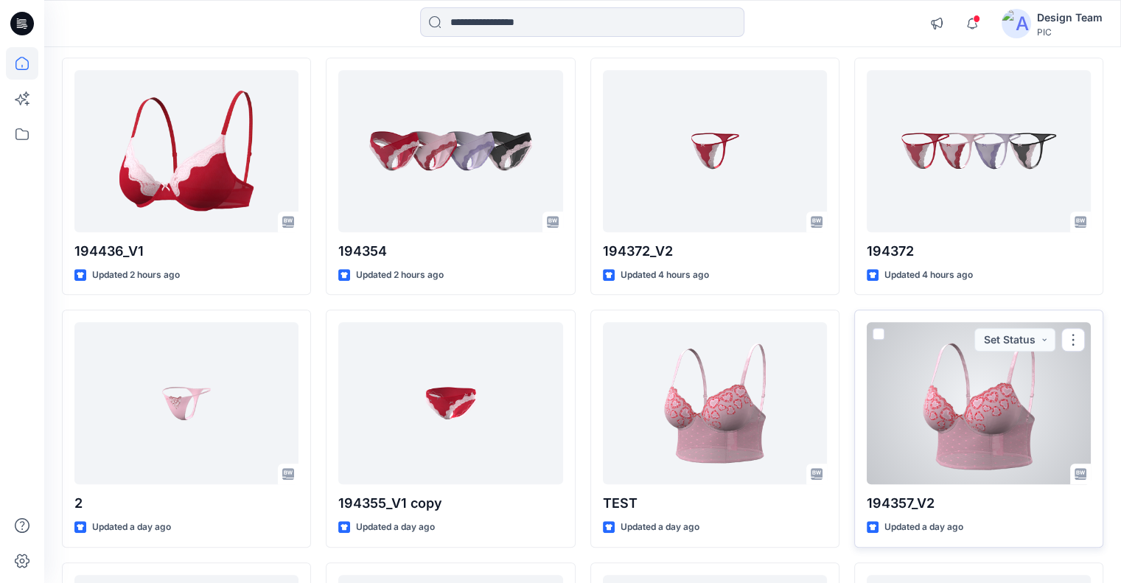
click at [898, 418] on div at bounding box center [979, 403] width 224 height 162
